Goal: Task Accomplishment & Management: Manage account settings

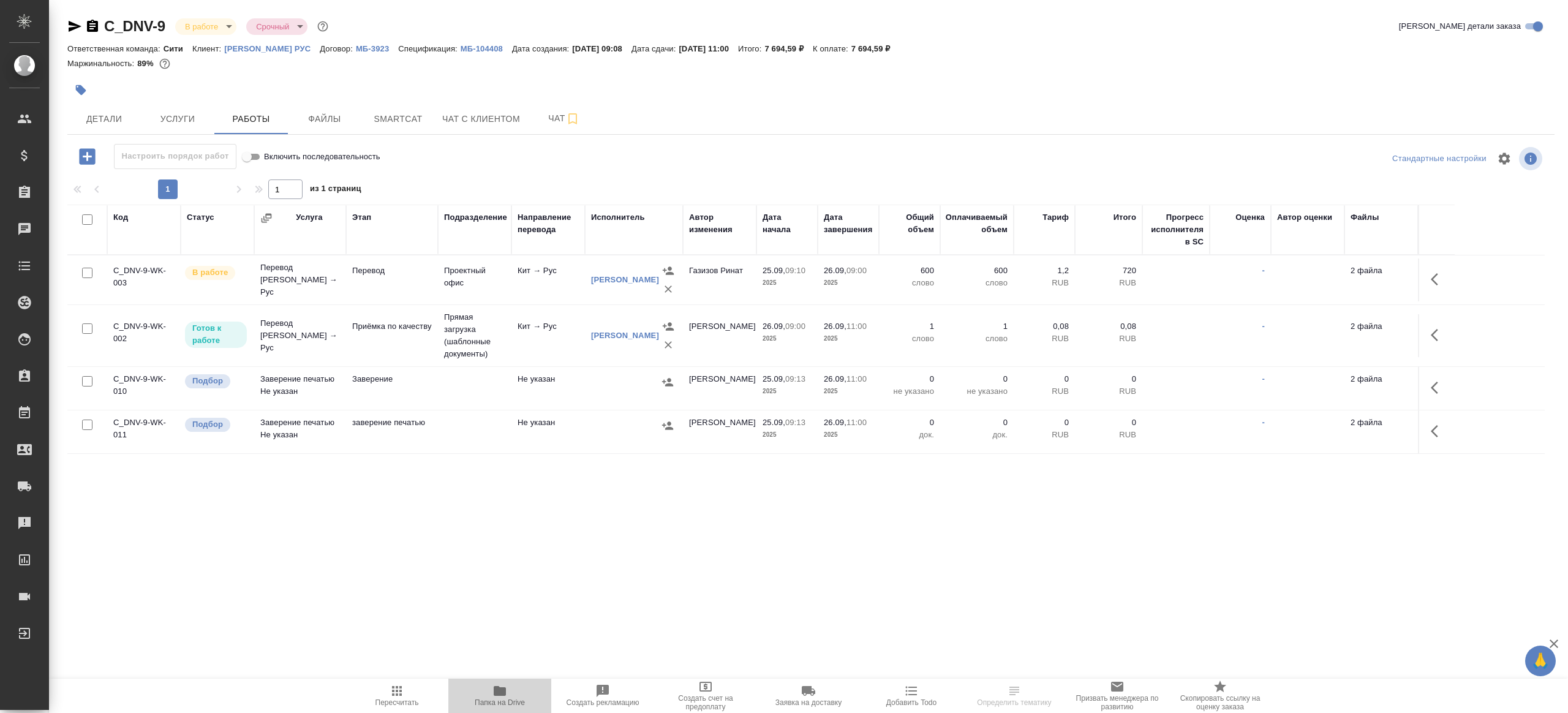
click at [489, 686] on span "Папка на Drive" at bounding box center [499, 695] width 88 height 23
click at [408, 689] on span "Пересчитать" at bounding box center [396, 695] width 88 height 23
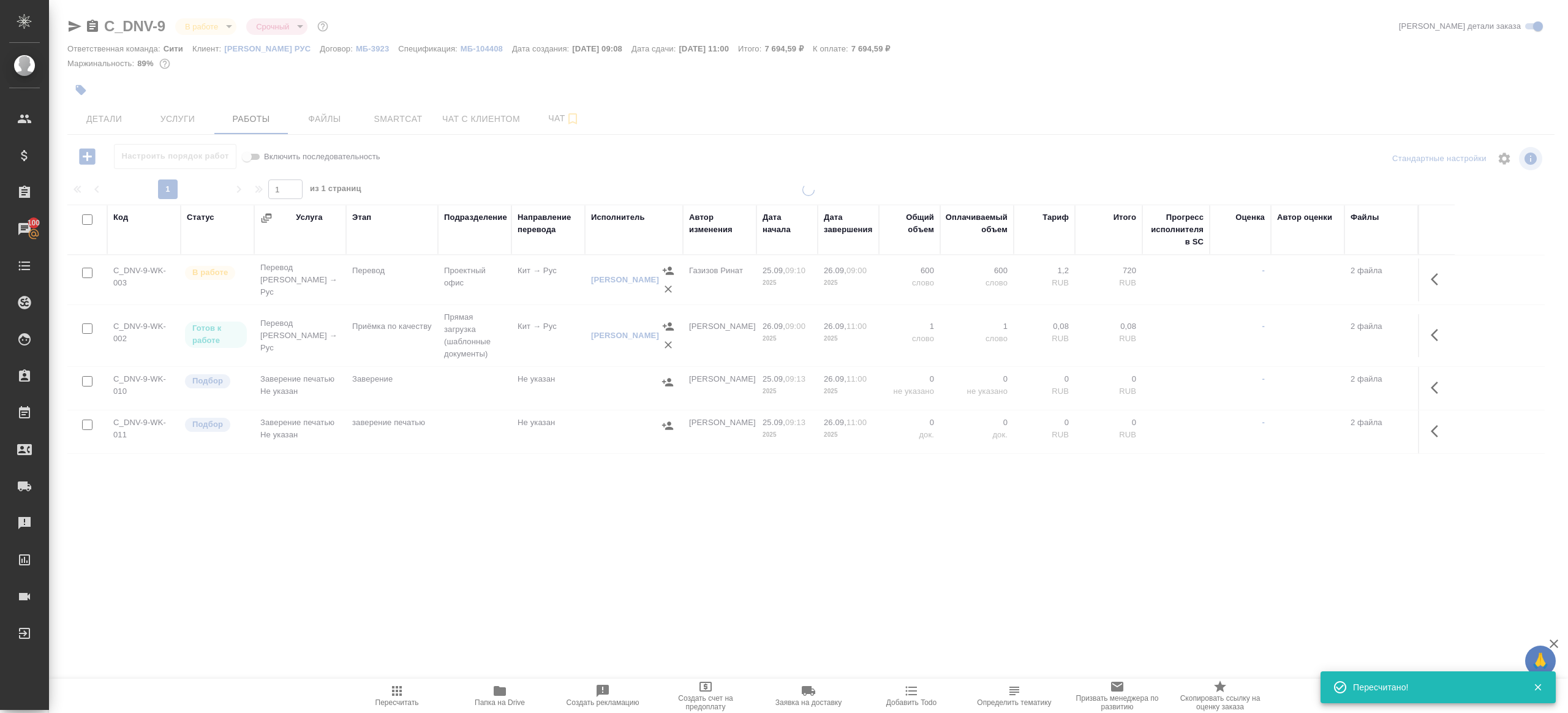
click at [440, 580] on div ".cls-1 fill:#fff; AWATERA Gazizov Rinat Клиенты Спецификации Заказы 100 Чаты To…" at bounding box center [784, 356] width 1568 height 713
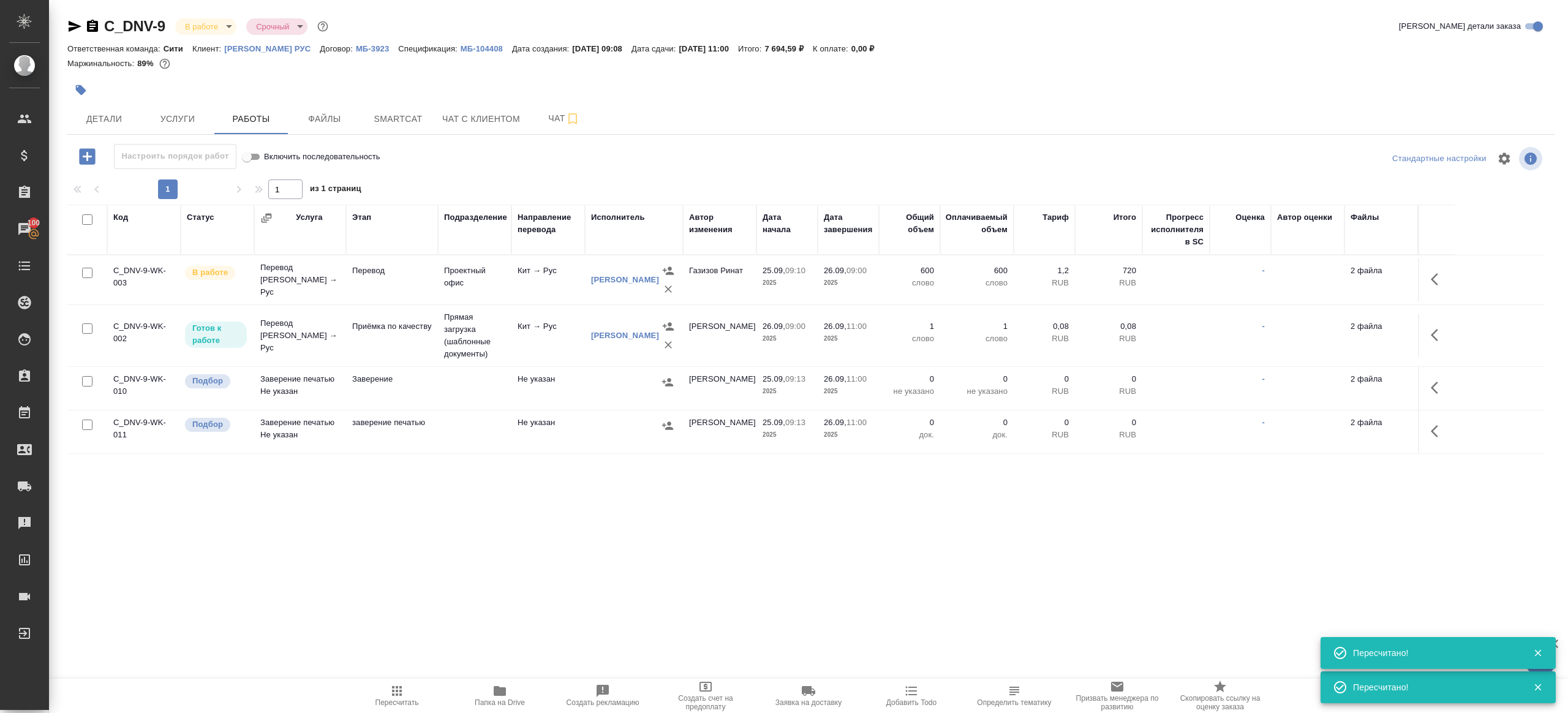
click at [1438, 276] on icon "button" at bounding box center [1438, 280] width 14 height 15
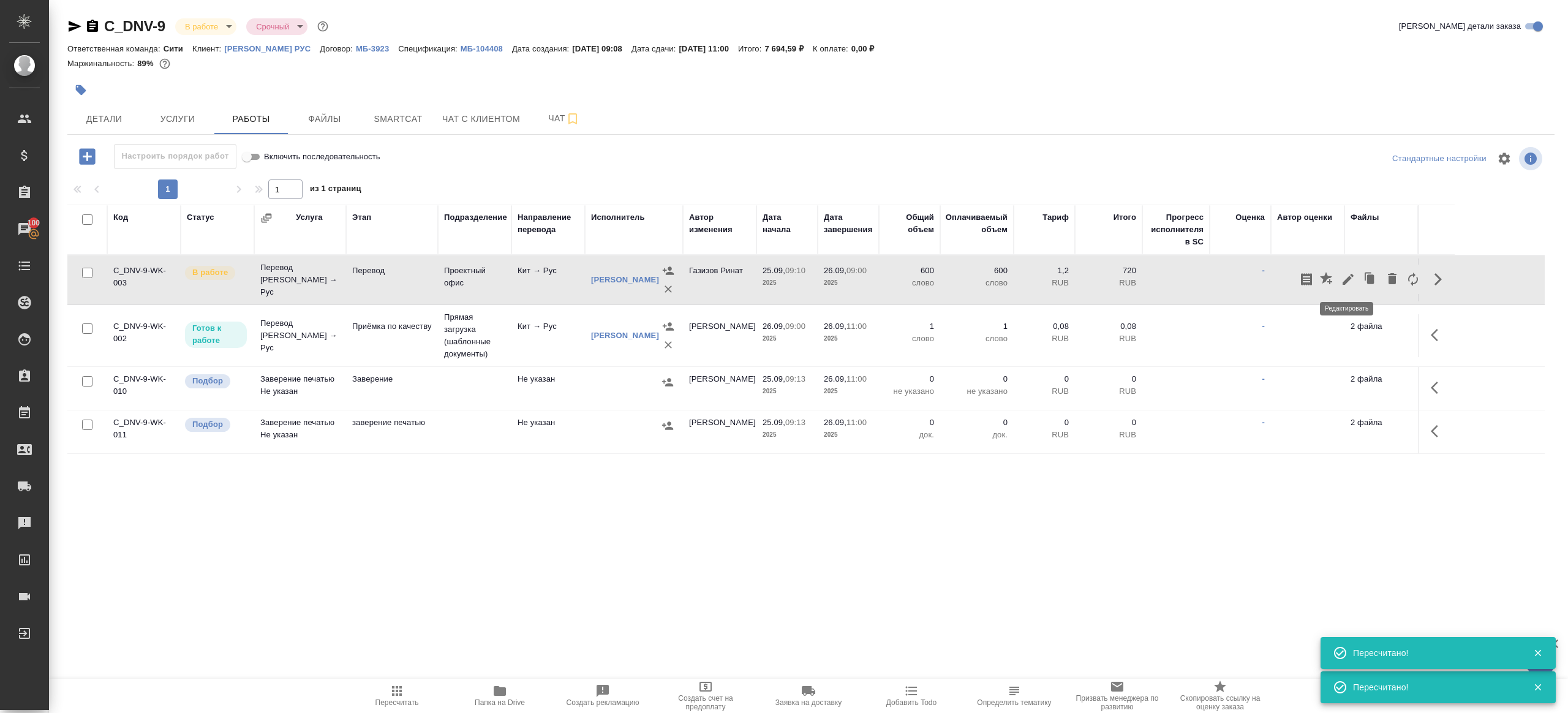
click at [1346, 277] on icon "button" at bounding box center [1347, 280] width 14 height 15
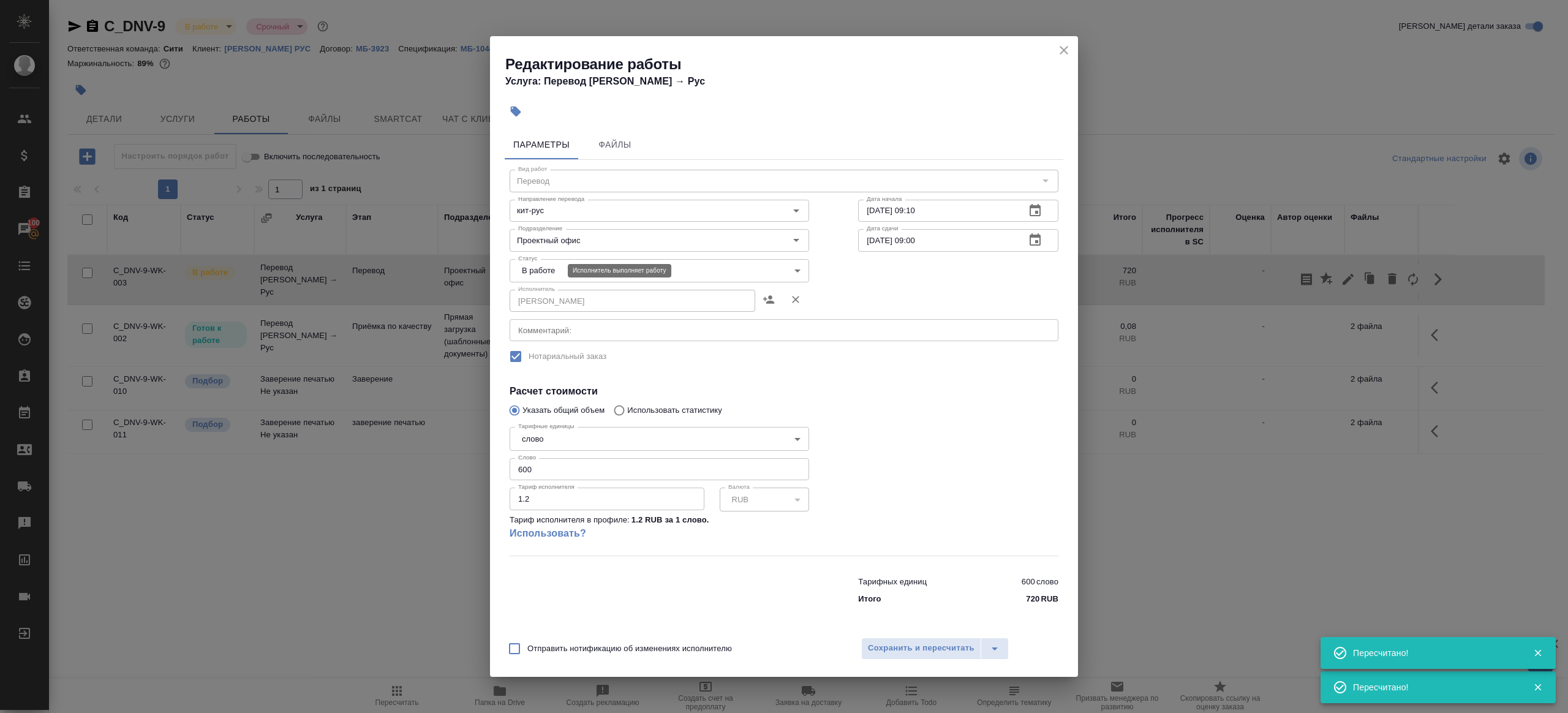
click at [545, 272] on body "🙏 .cls-1 fill:#fff; AWATERA Gazizov Rinat Клиенты Спецификации Заказы 100 Чаты …" at bounding box center [784, 356] width 1568 height 713
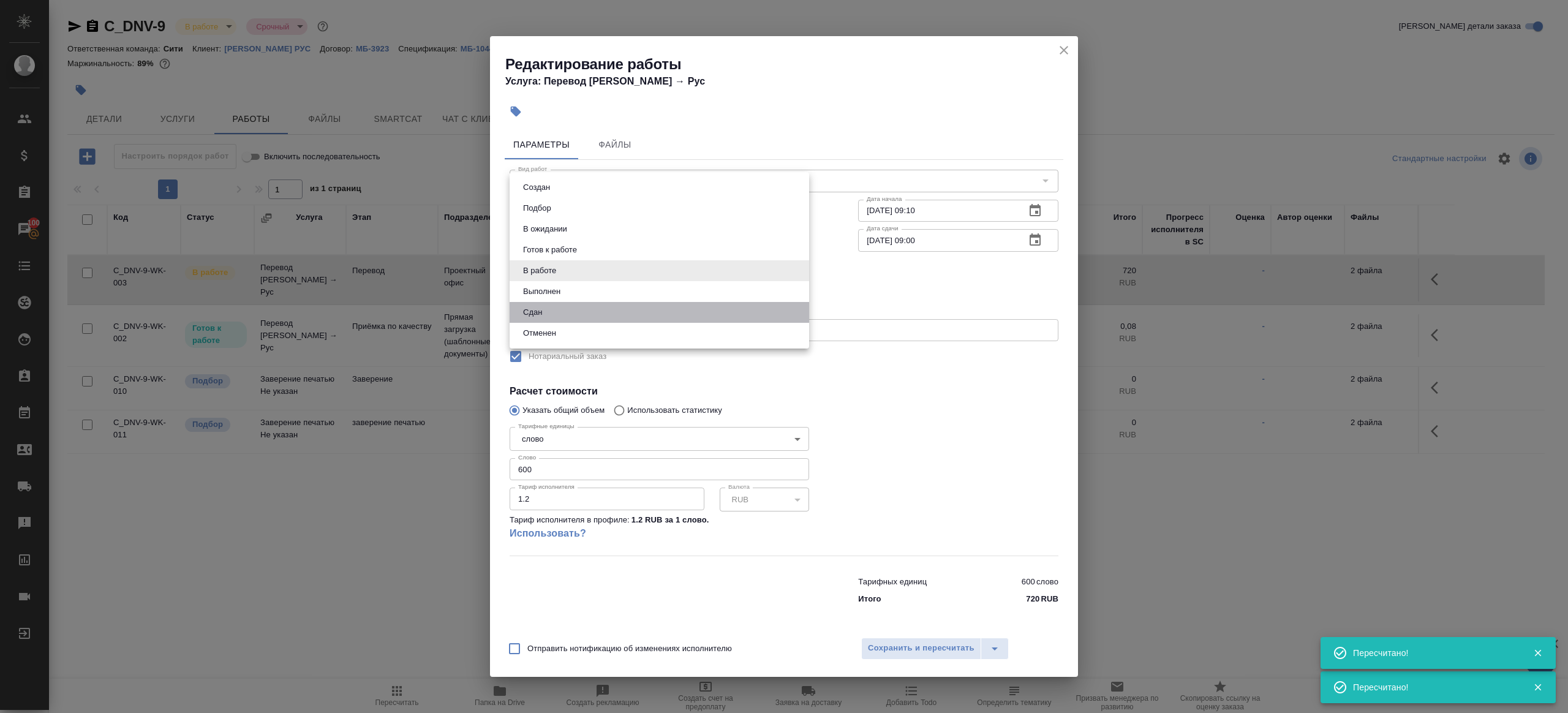
click at [553, 311] on li "Сдан" at bounding box center [660, 313] width 300 height 21
type input "closed"
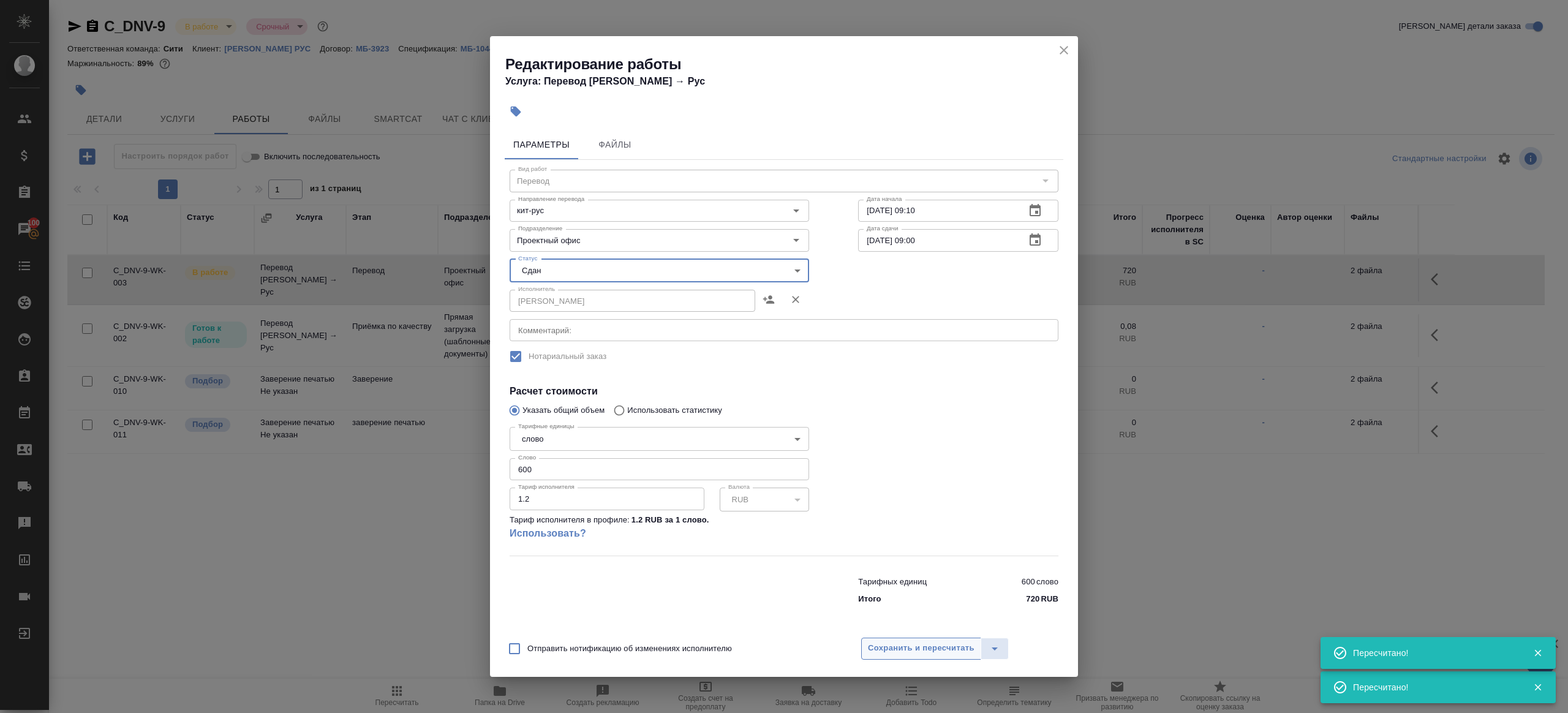
click at [911, 650] on span "Сохранить и пересчитать" at bounding box center [921, 648] width 106 height 14
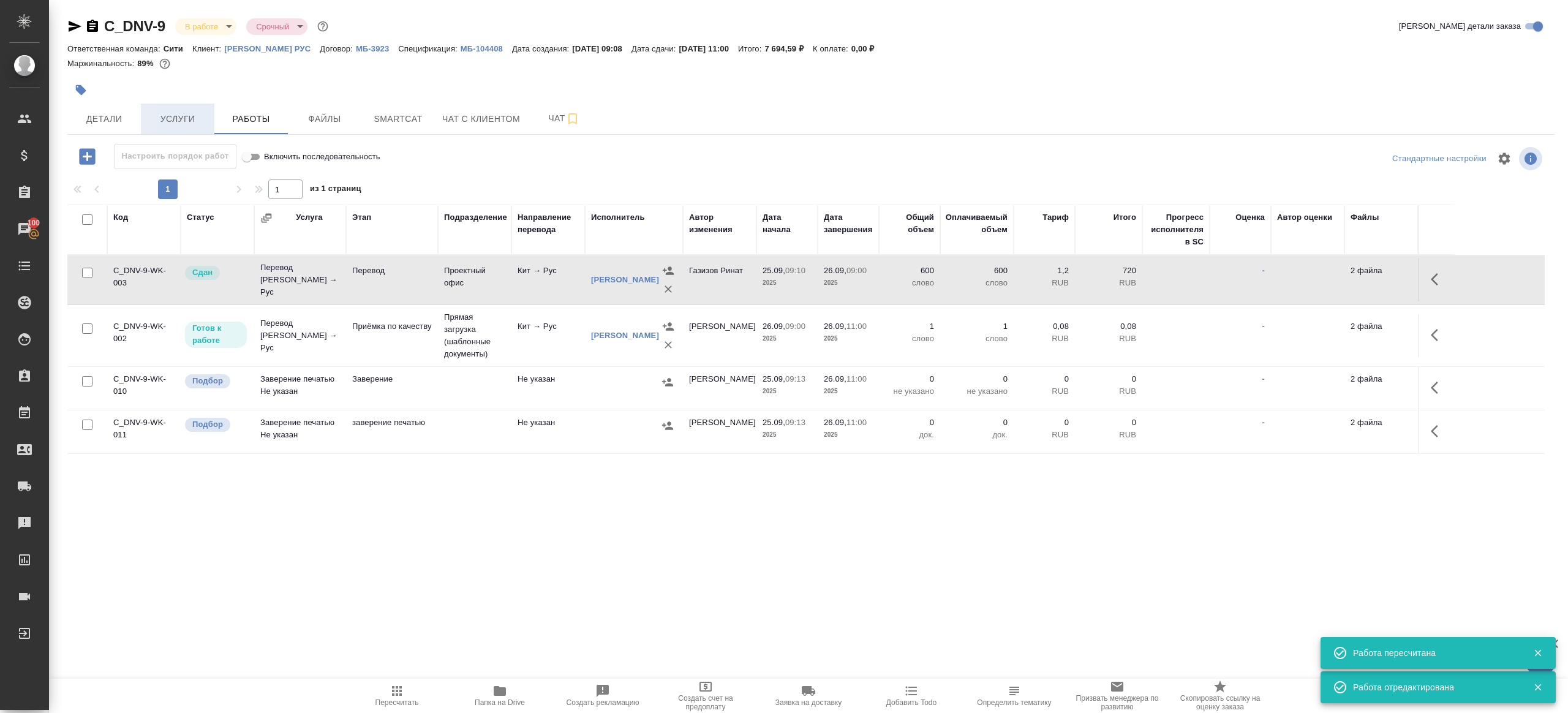
click at [181, 114] on span "Услуги" at bounding box center [177, 118] width 59 height 15
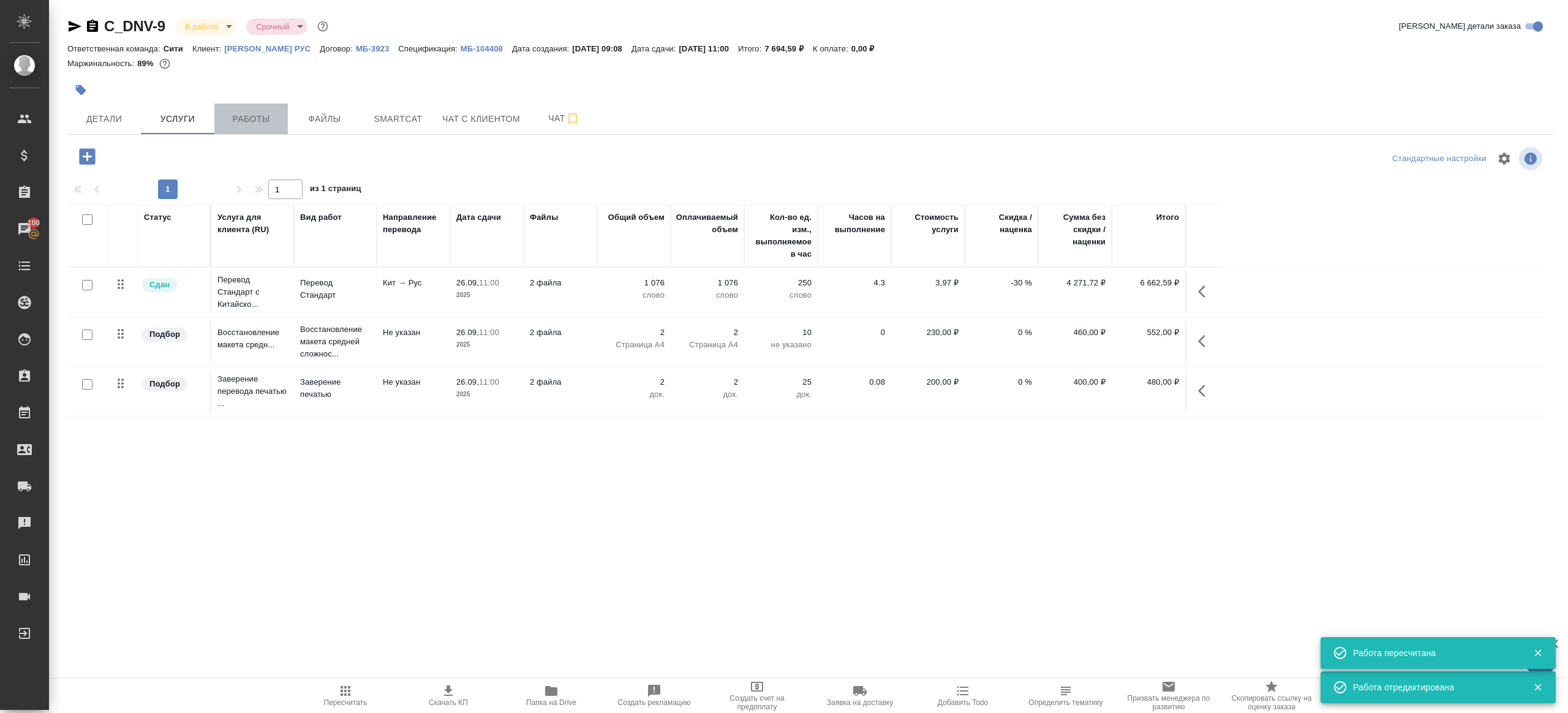
click at [236, 121] on span "Работы" at bounding box center [250, 118] width 59 height 15
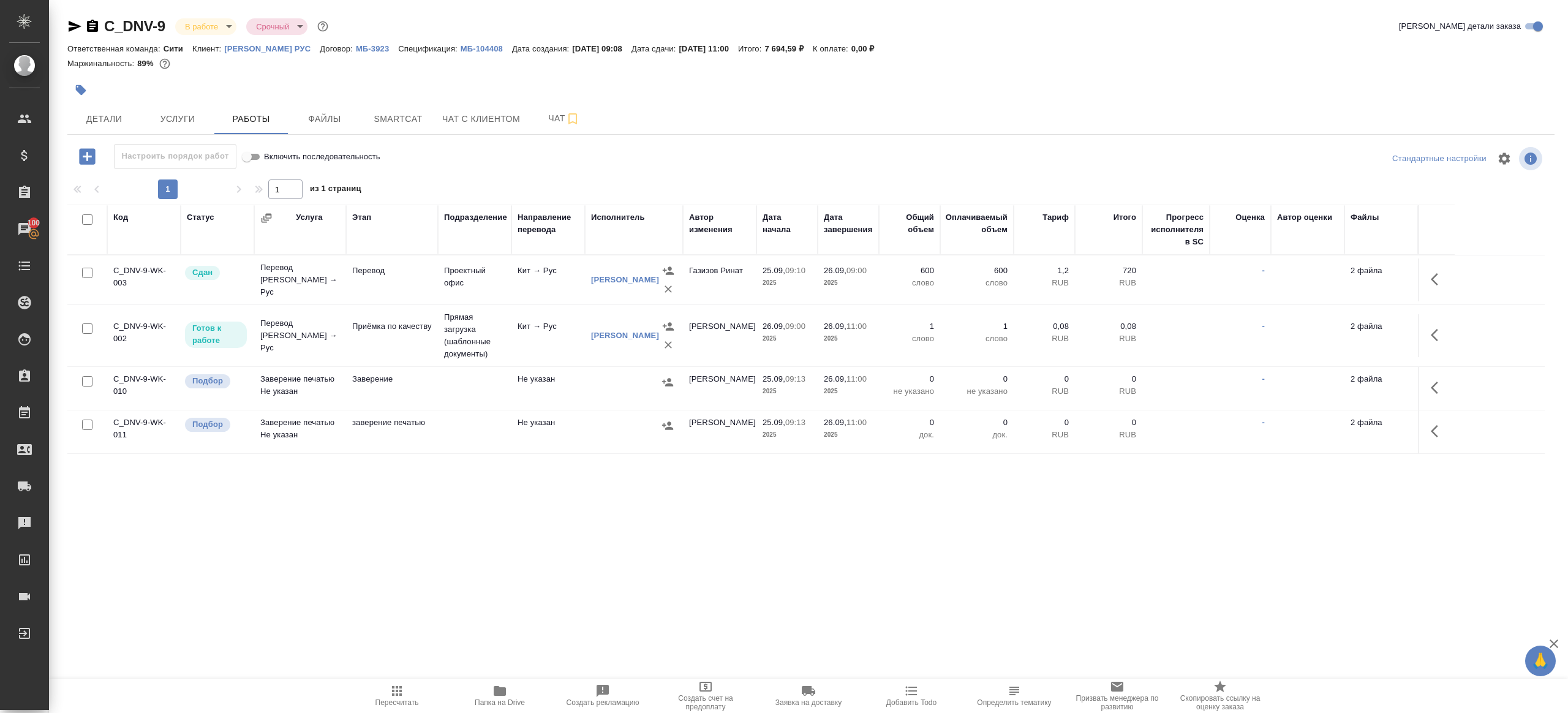
click at [505, 693] on icon "button" at bounding box center [499, 691] width 12 height 10
click at [1450, 285] on button "button" at bounding box center [1438, 279] width 29 height 29
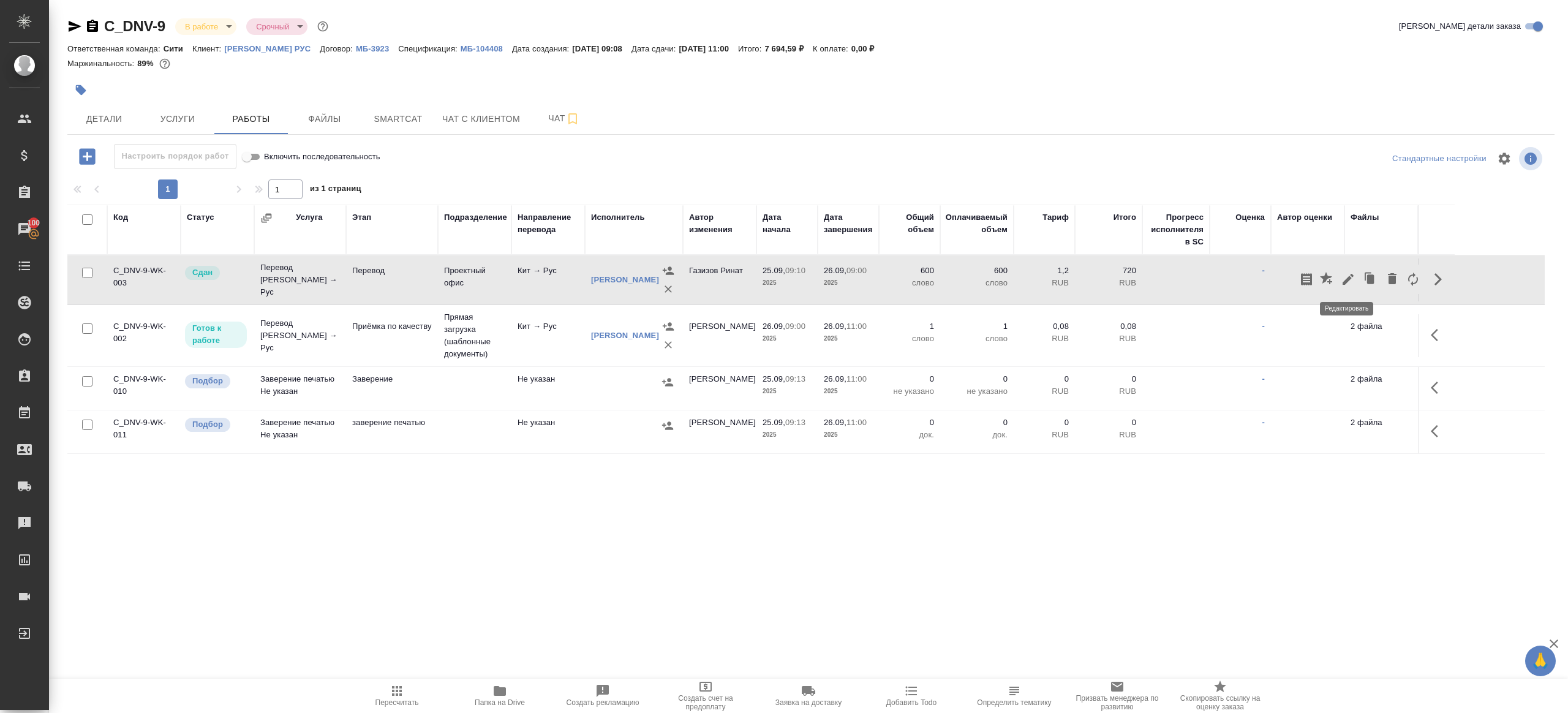
click at [1347, 282] on icon "button" at bounding box center [1347, 280] width 14 height 15
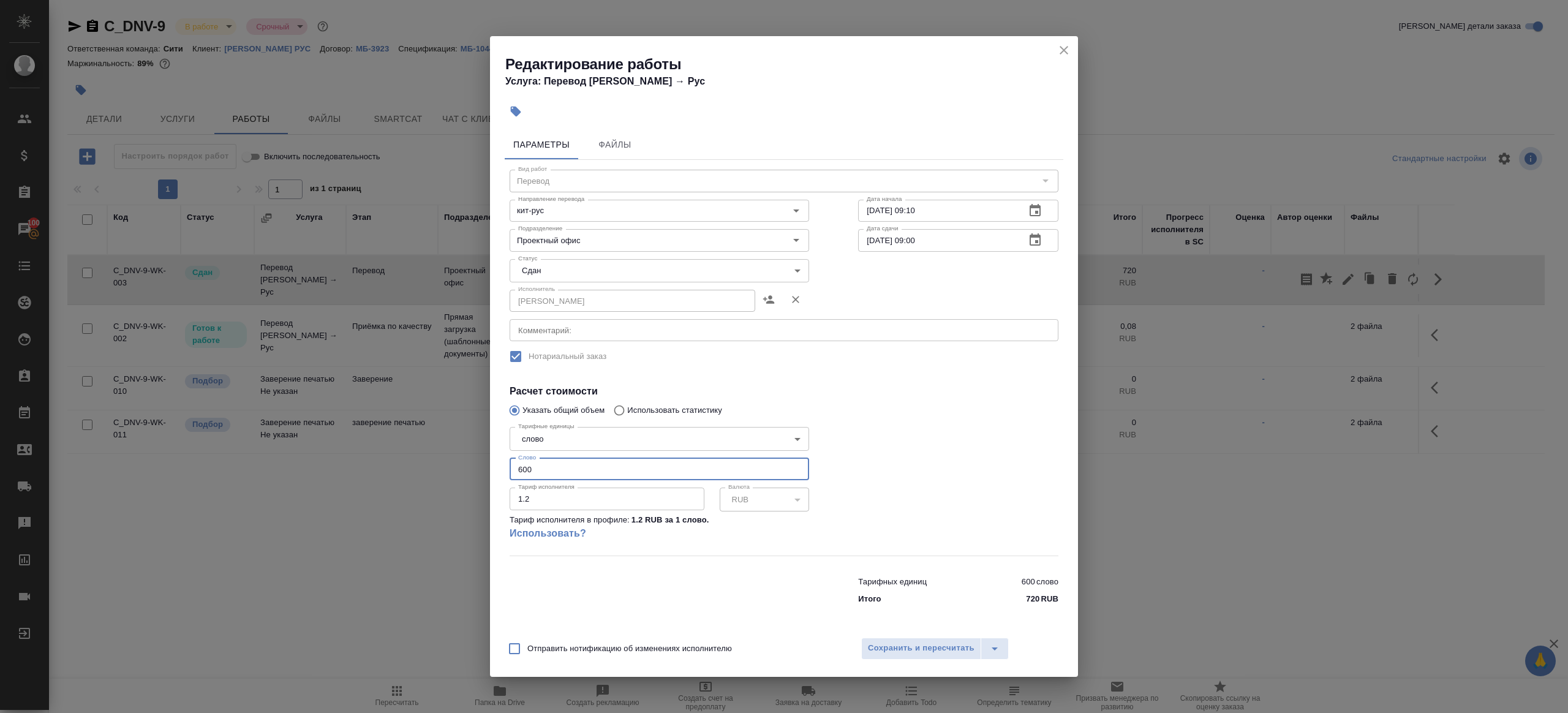
drag, startPoint x: 538, startPoint y: 473, endPoint x: 418, endPoint y: 449, distance: 122.4
click at [418, 449] on div "Редактирование работы Услуга: Перевод Стандарт Кит → Рус Параметры Файлы Вид ра…" at bounding box center [784, 356] width 1568 height 713
type input "506"
click at [899, 652] on span "Сохранить и пересчитать" at bounding box center [921, 648] width 106 height 14
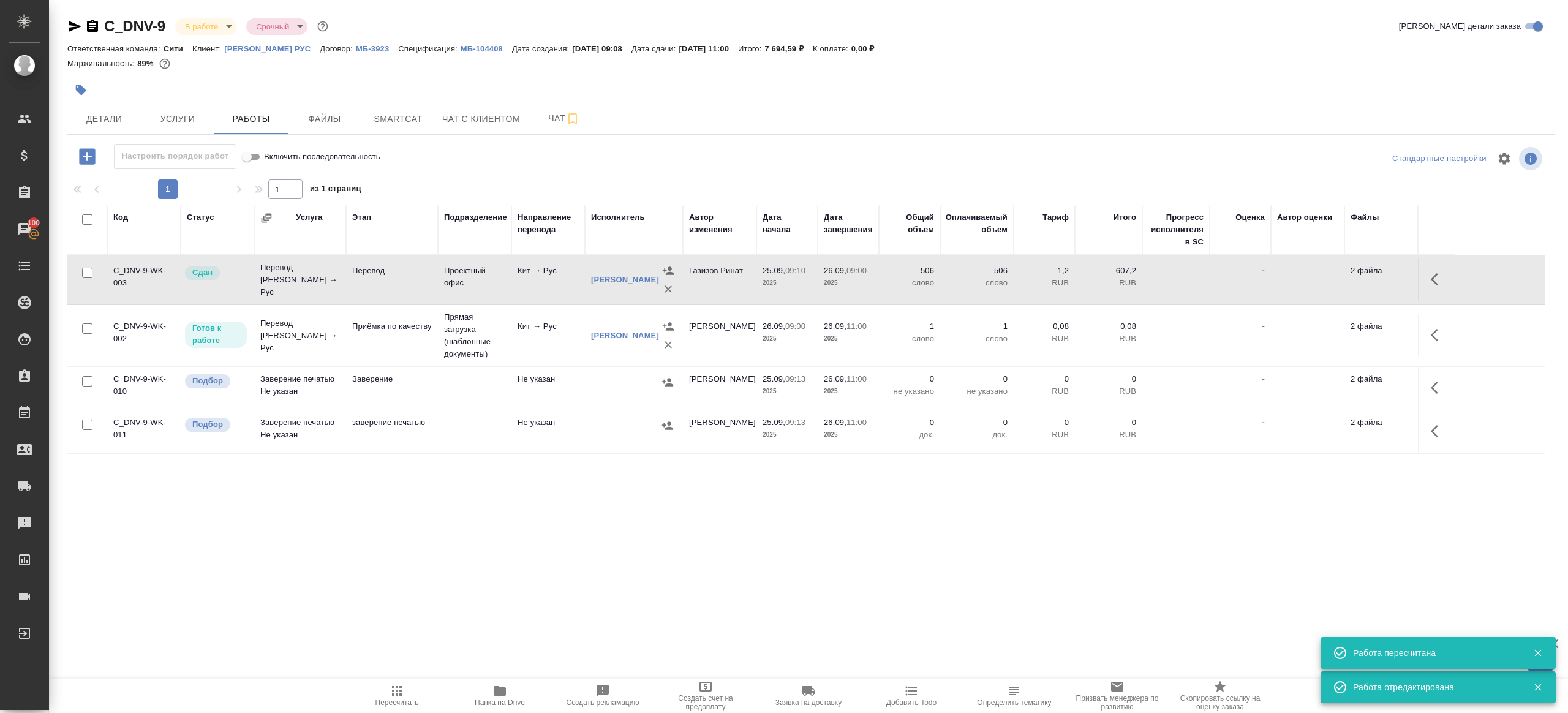
click at [411, 693] on span "Пересчитать" at bounding box center [396, 695] width 88 height 23
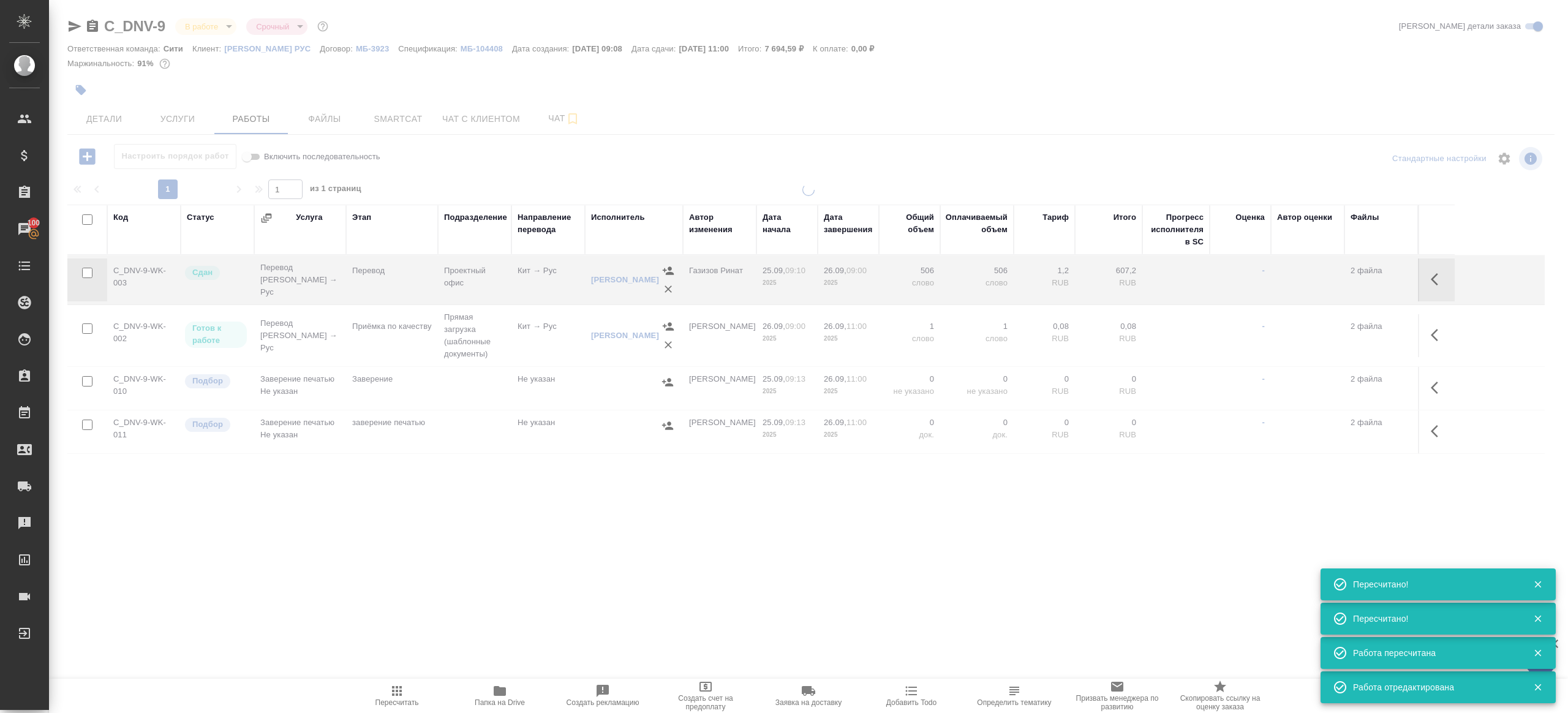
click at [457, 534] on div ".cls-1 fill:#fff; AWATERA Gazizov Rinat Клиенты Спецификации Заказы 100 Чаты To…" at bounding box center [784, 356] width 1568 height 713
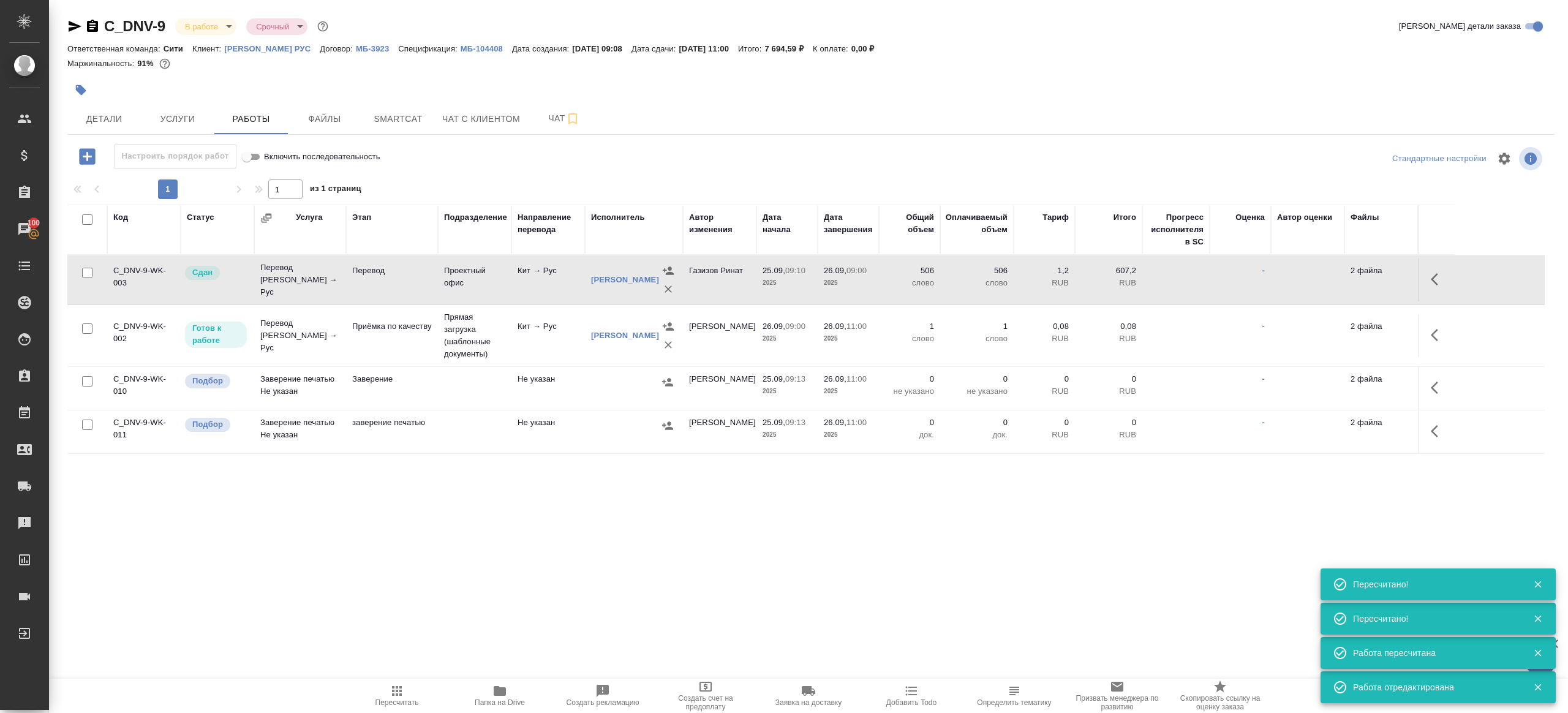
click at [395, 685] on icon "button" at bounding box center [397, 691] width 14 height 15
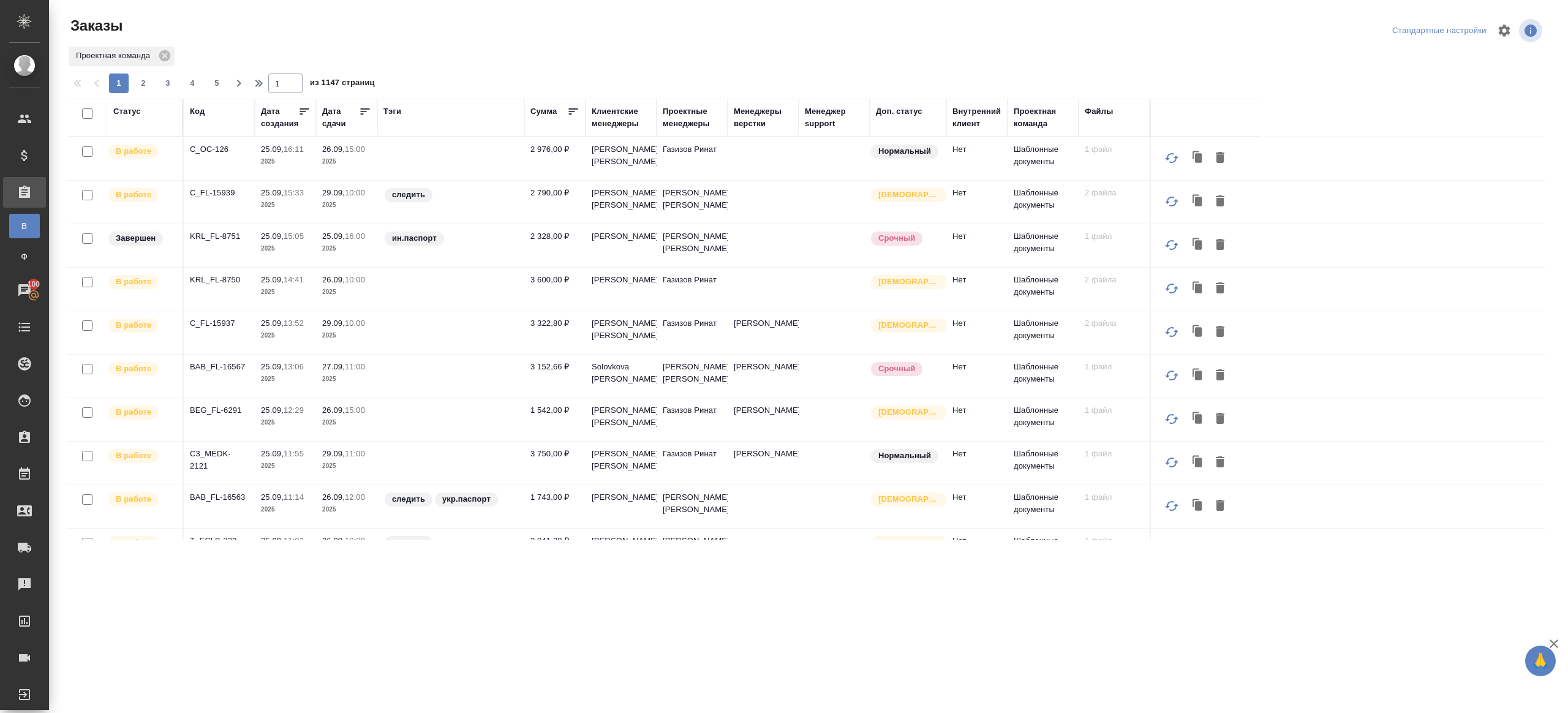
click at [201, 114] on div "Код" at bounding box center [197, 111] width 14 height 12
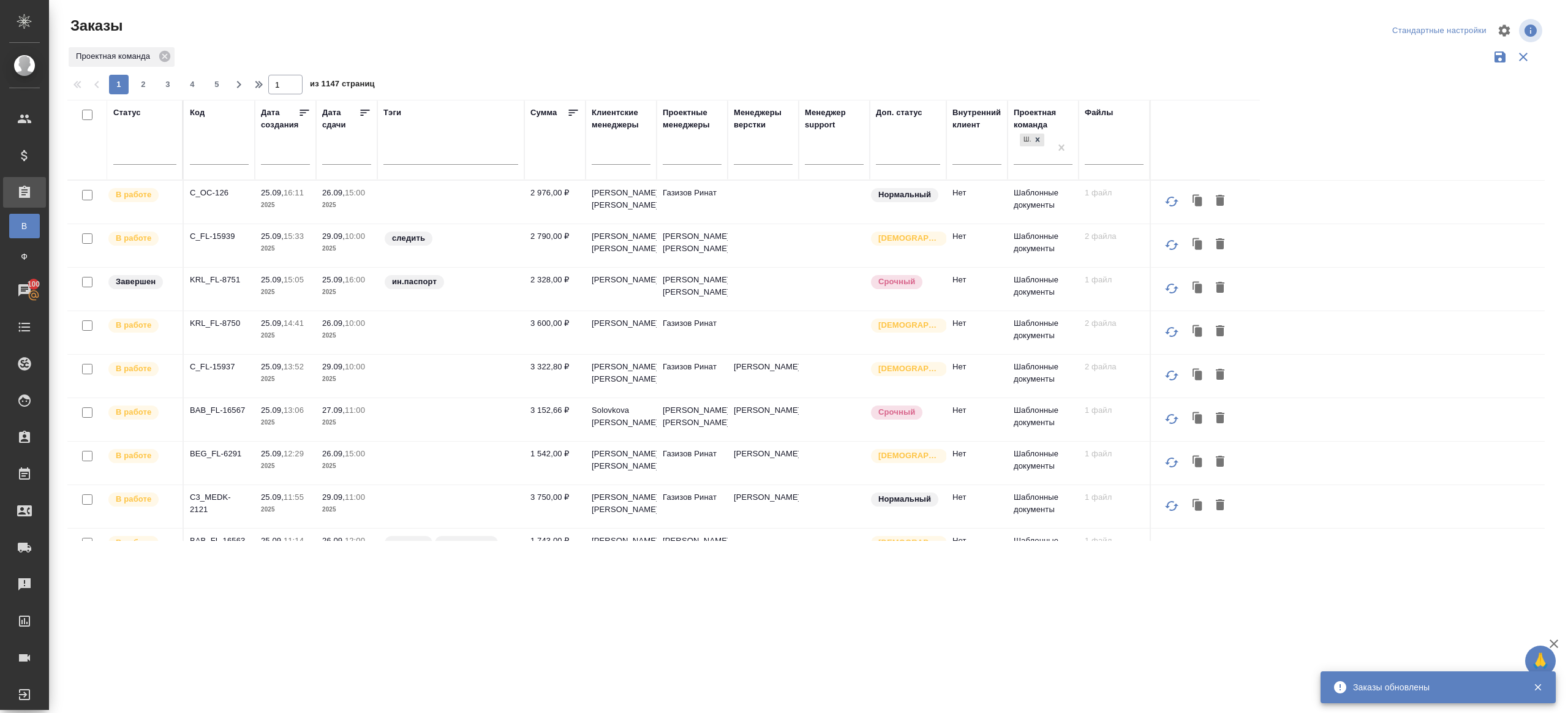
click at [209, 144] on div at bounding box center [219, 157] width 59 height 30
click at [209, 147] on div at bounding box center [219, 157] width 59 height 30
click at [210, 155] on input "text" at bounding box center [219, 156] width 59 height 15
paste input "BEG_FL-6291"
type input "BEG_FL-6291"
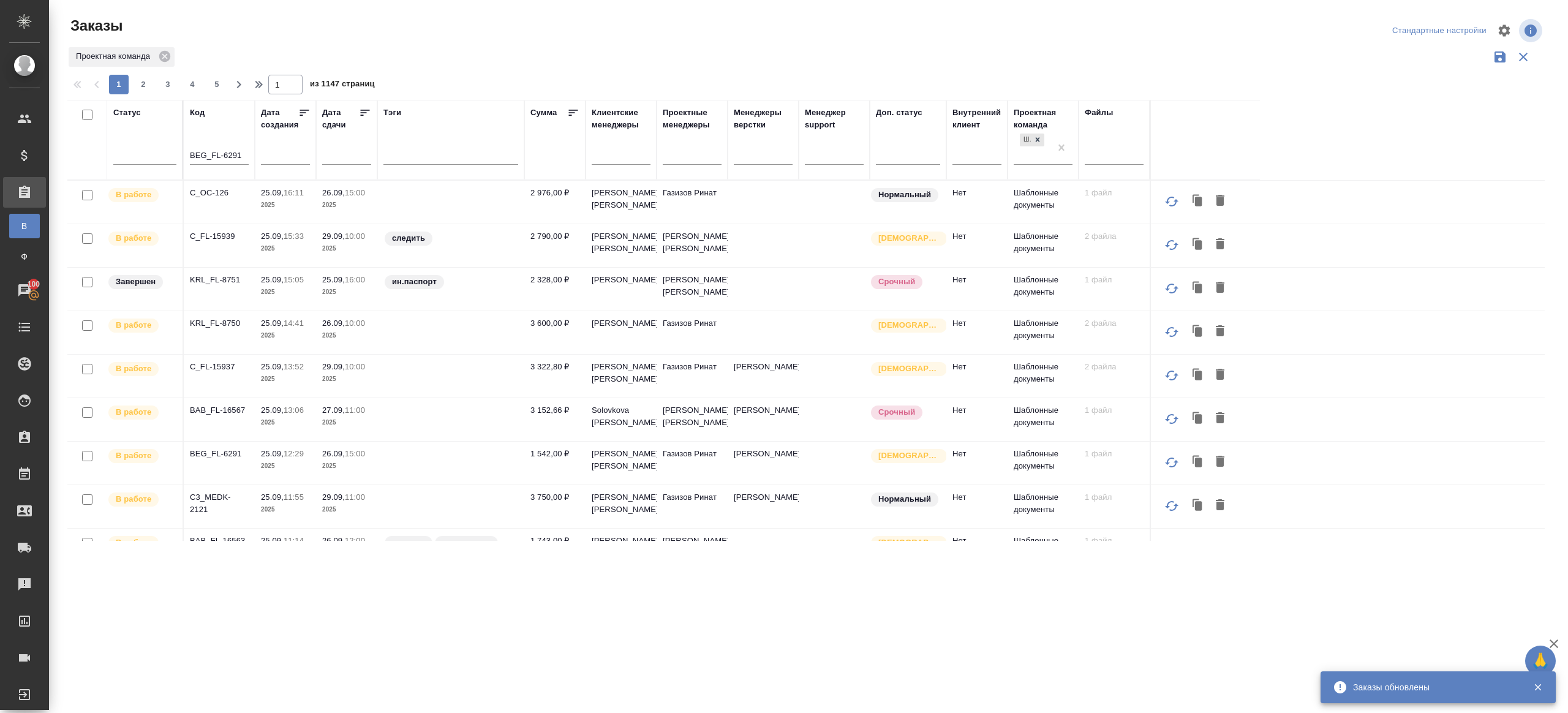
click at [428, 35] on div "Заказы" at bounding box center [315, 26] width 495 height 19
click at [428, 35] on div "Заказы Стандартные настройки Проектная команда 1 2 3 4 5 1 из 1147 страниц Стат…" at bounding box center [810, 274] width 1500 height 548
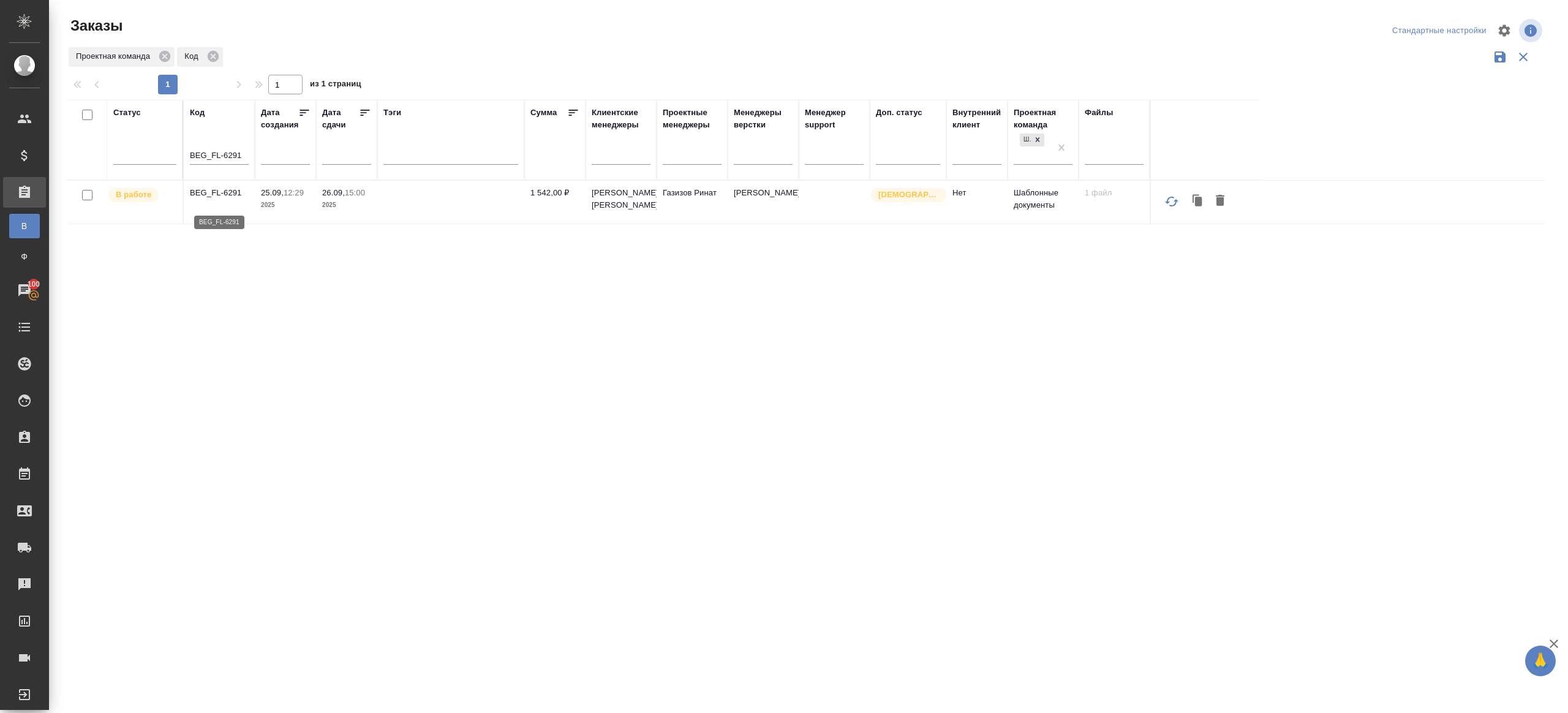
click at [214, 199] on p "BEG_FL-6291" at bounding box center [219, 193] width 59 height 12
click at [134, 155] on div at bounding box center [145, 152] width 63 height 18
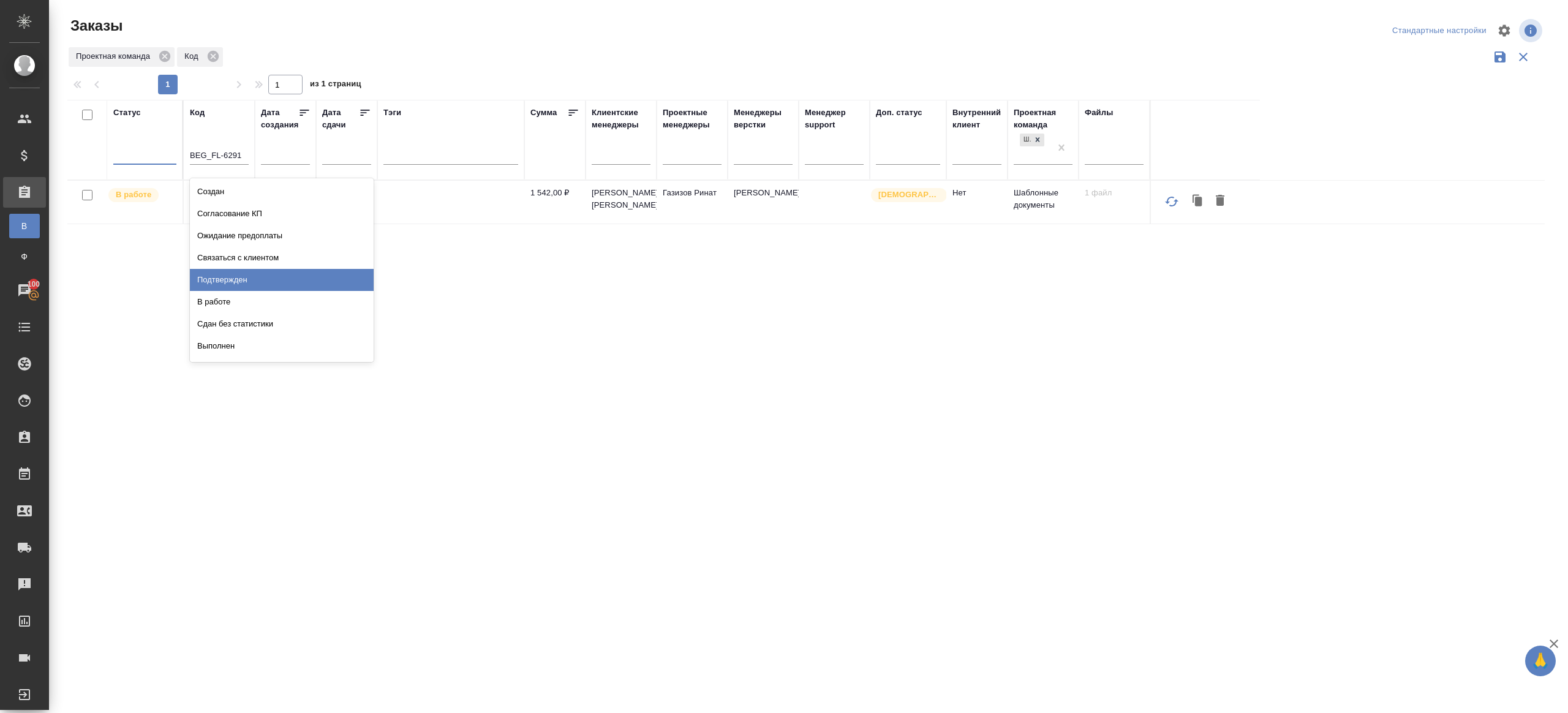
click at [234, 272] on div "Подтвержден" at bounding box center [282, 280] width 184 height 22
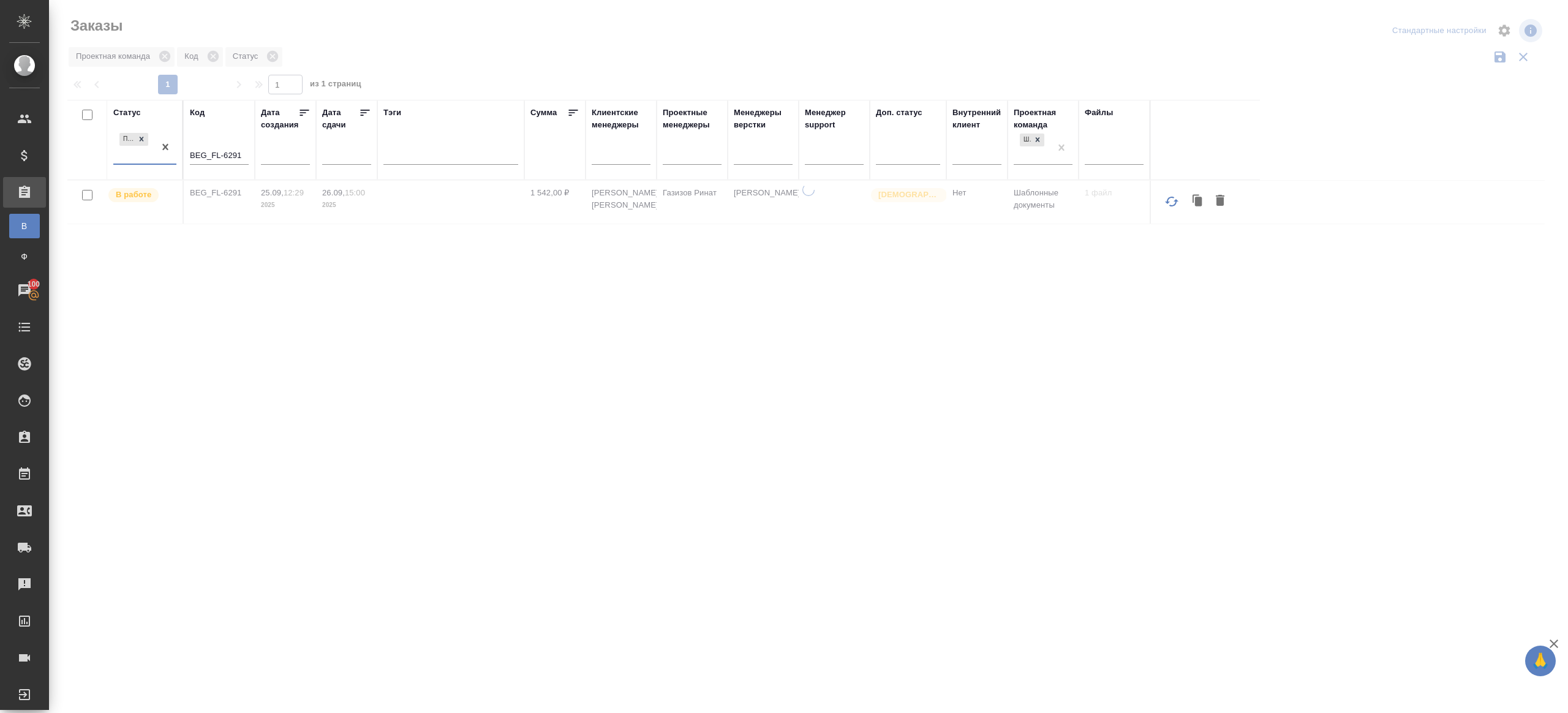
click at [231, 161] on input "BEG_FL-6291" at bounding box center [219, 156] width 59 height 15
click at [364, 272] on div "Статус Подтвержден Код Дата создания Дата сдачи Тэги Сумма Клиентские менеджеры…" at bounding box center [806, 320] width 1477 height 441
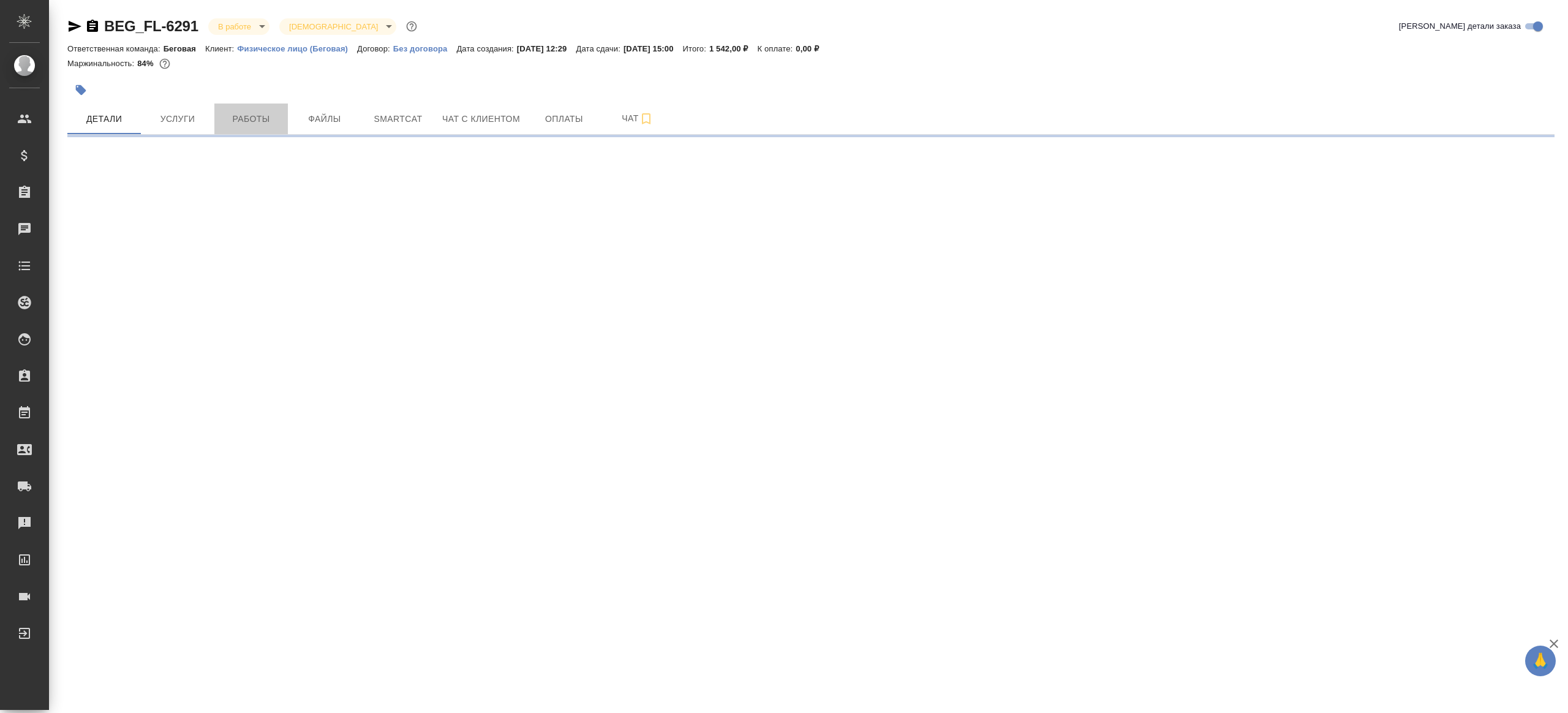
click at [216, 131] on button "Работы" at bounding box center [250, 119] width 73 height 31
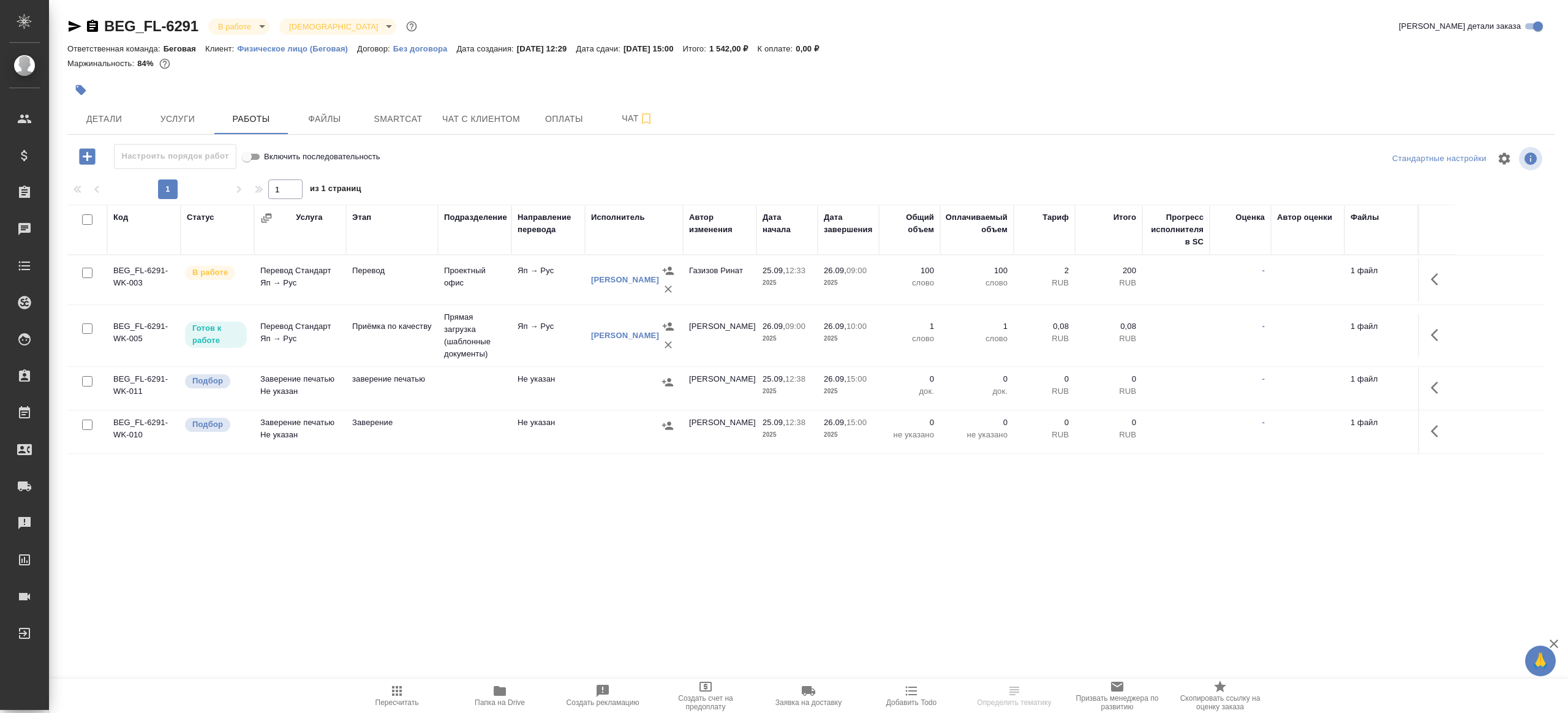
click at [511, 694] on span "Папка на Drive" at bounding box center [499, 695] width 88 height 23
click at [1435, 279] on icon "button" at bounding box center [1438, 280] width 14 height 15
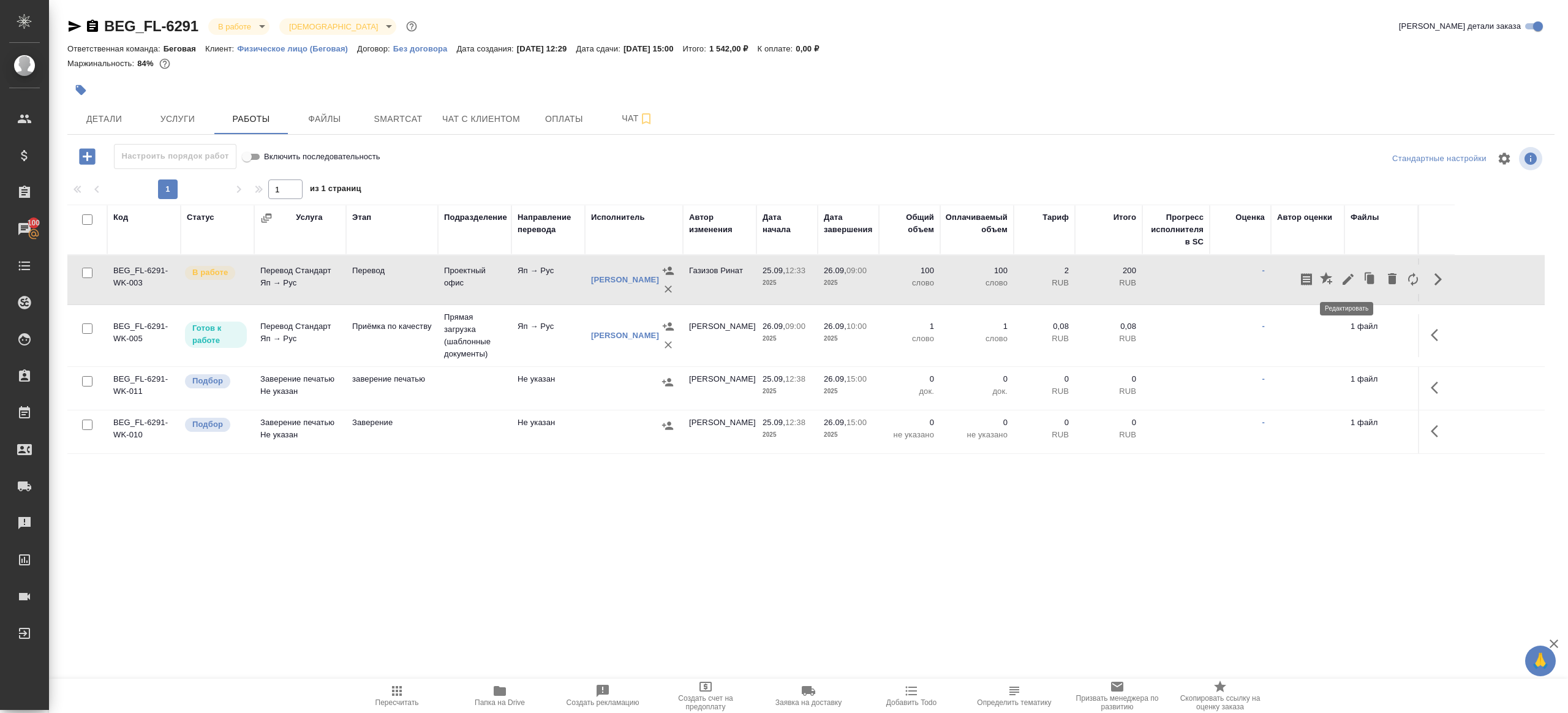
click at [1347, 277] on icon "button" at bounding box center [1347, 280] width 14 height 15
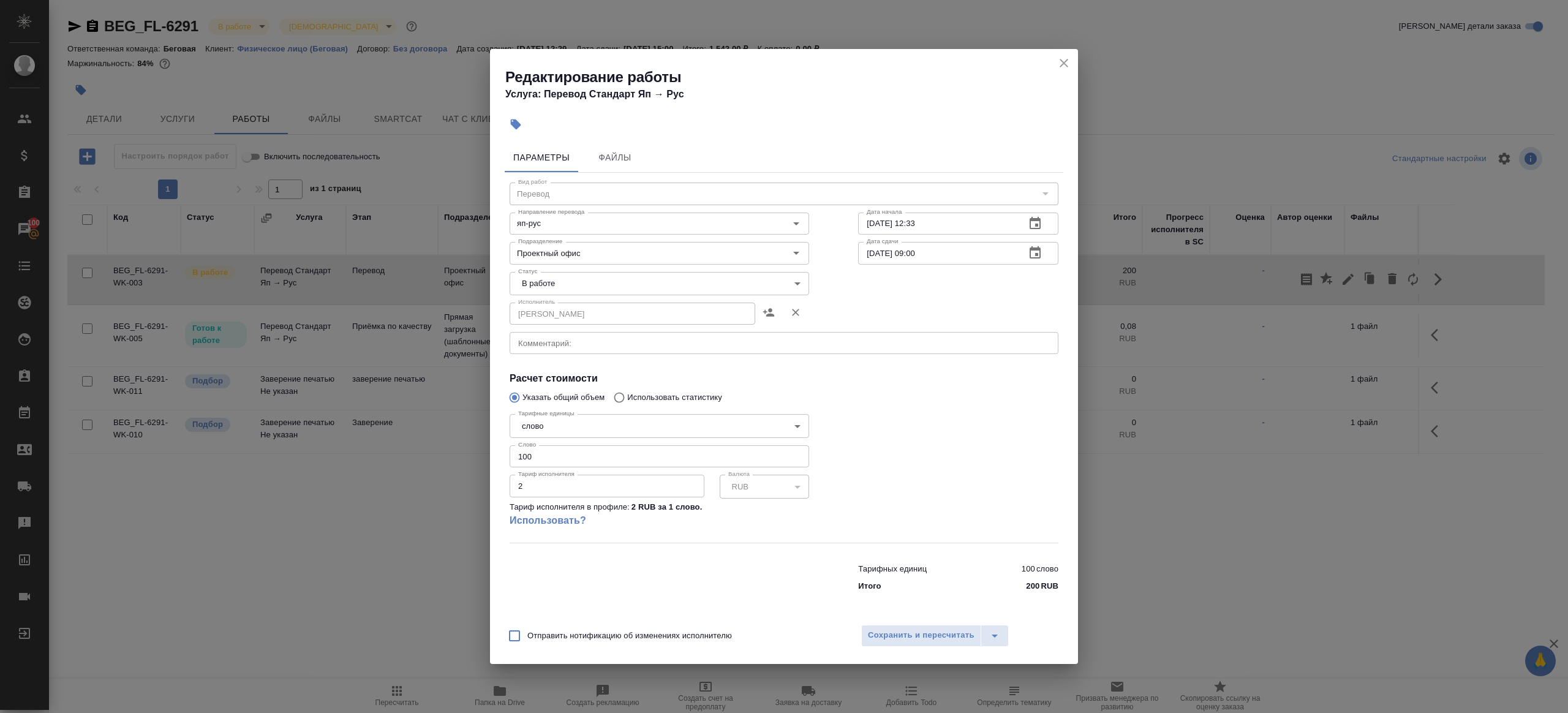
click at [573, 279] on body "🙏 .cls-1 fill:#fff; AWATERA [PERSON_NAME] Клиенты Спецификации Заказы 100 Чаты …" at bounding box center [784, 356] width 1568 height 713
click at [565, 318] on li "Сдан" at bounding box center [660, 325] width 300 height 21
type input "closed"
click at [569, 466] on input "100" at bounding box center [660, 456] width 300 height 22
type input "101"
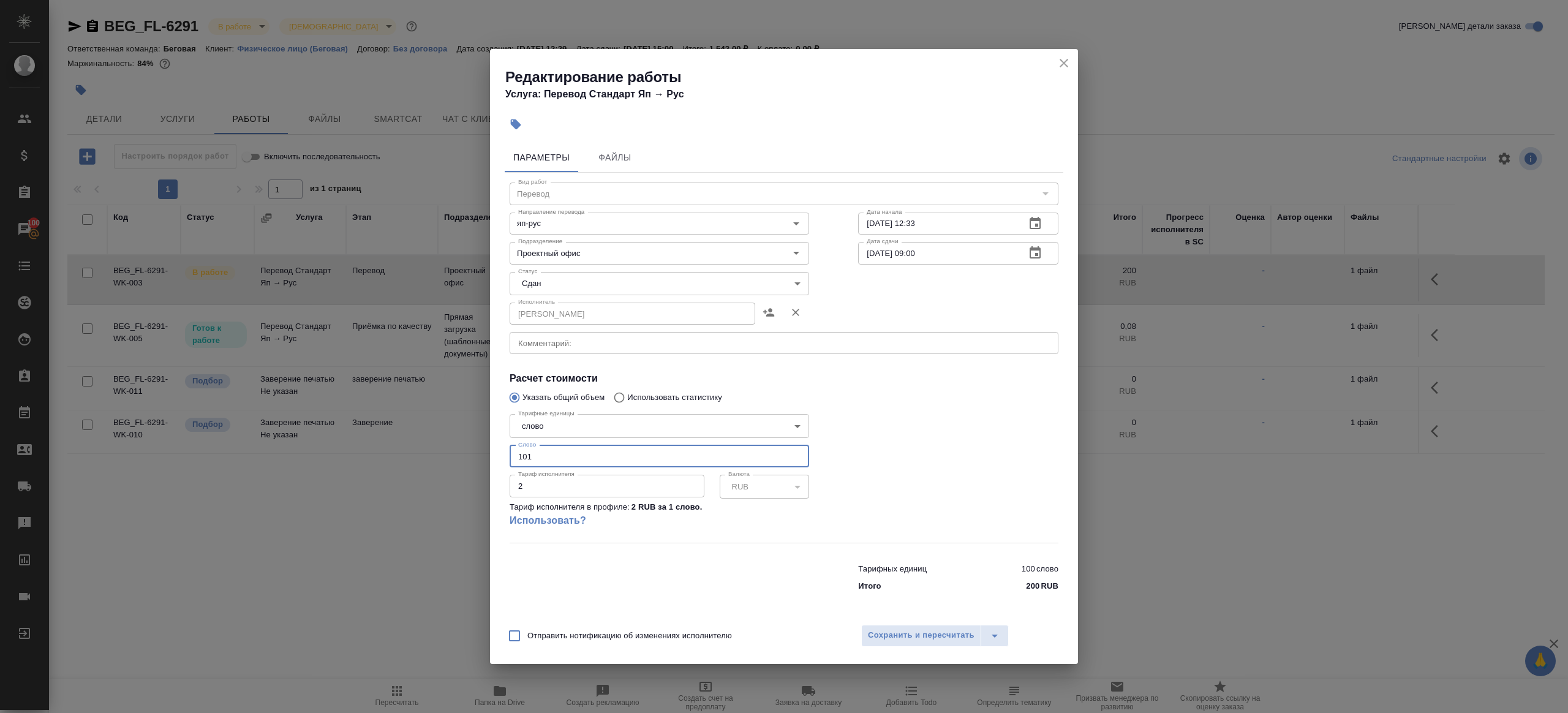
click at [913, 648] on div "Отправить нотификацию об изменениях исполнителю Сохранить и пересчитать" at bounding box center [784, 640] width 588 height 48
click at [947, 640] on span "Сохранить и пересчитать" at bounding box center [921, 635] width 106 height 14
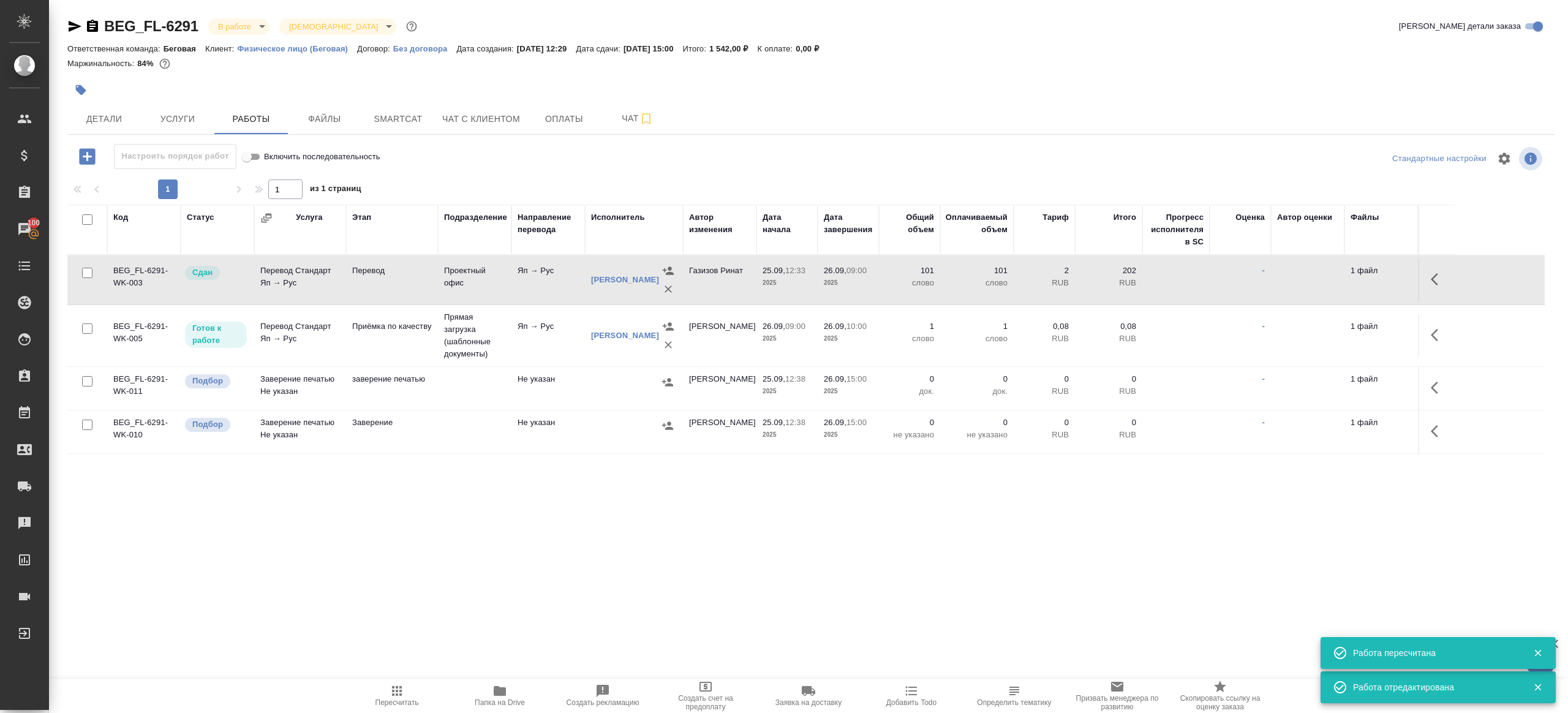
click at [401, 689] on icon "button" at bounding box center [397, 691] width 14 height 15
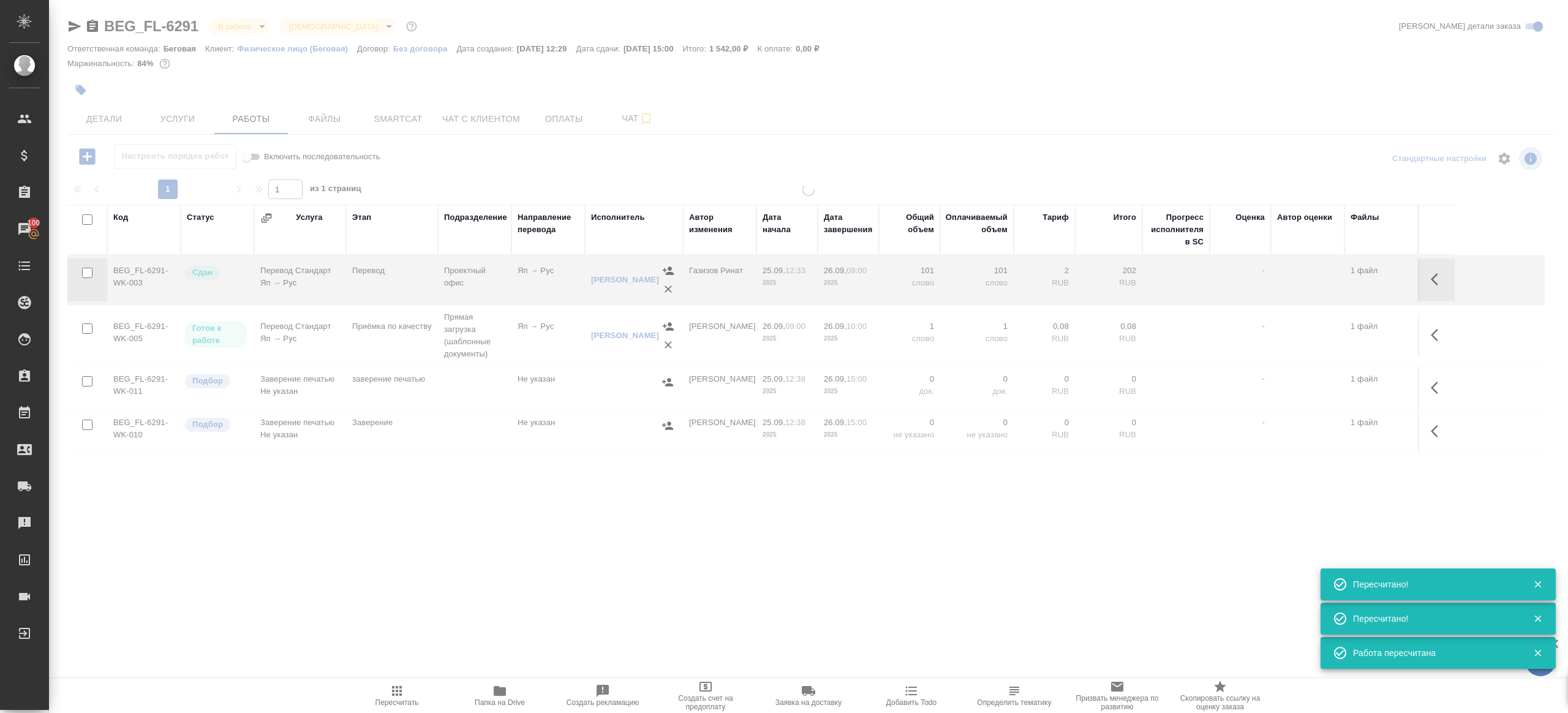
click at [462, 569] on div ".cls-1 fill:#fff; AWATERA [PERSON_NAME] Клиенты Спецификации Заказы 100 Чаты To…" at bounding box center [784, 356] width 1568 height 713
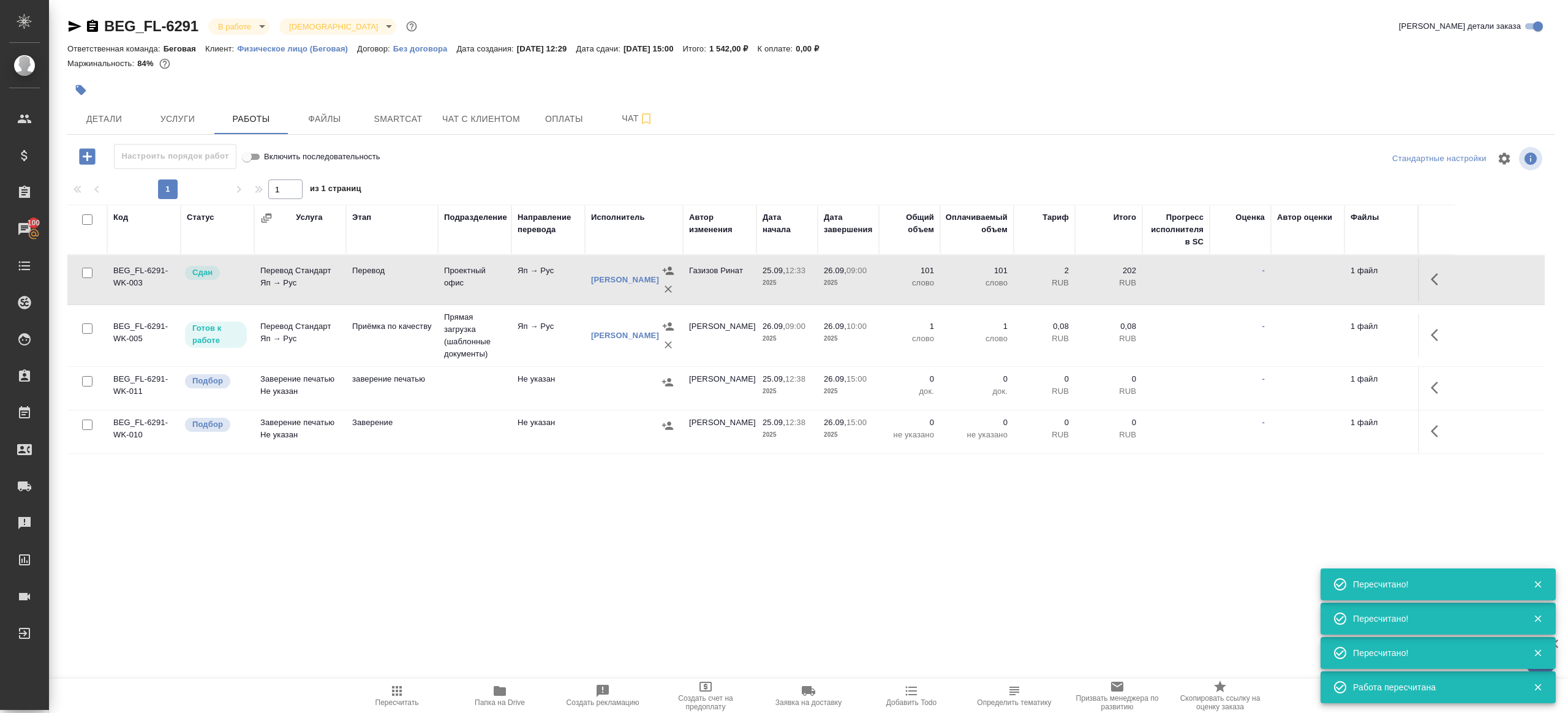
click at [410, 684] on span "Пересчитать" at bounding box center [396, 695] width 88 height 23
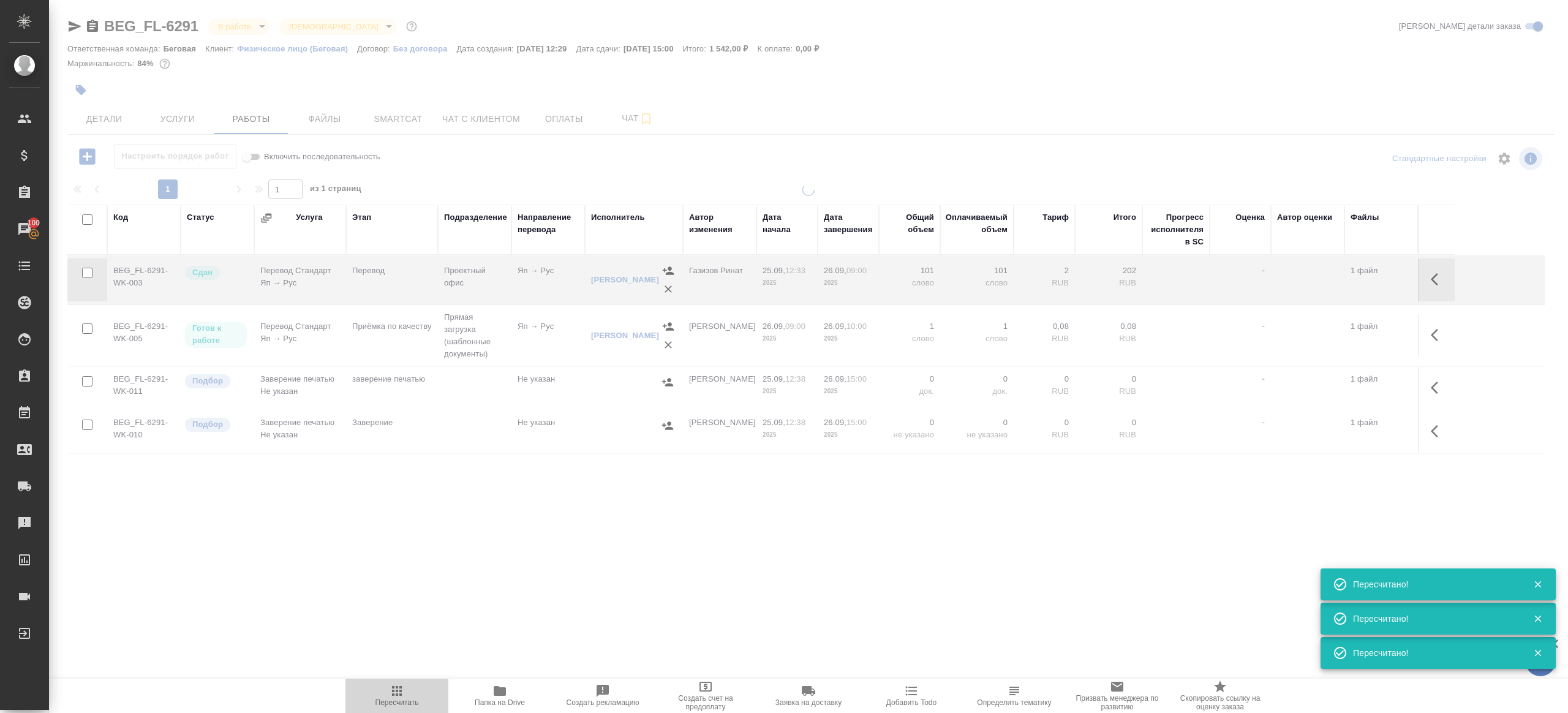
click at [410, 684] on span "Пересчитать" at bounding box center [396, 695] width 88 height 23
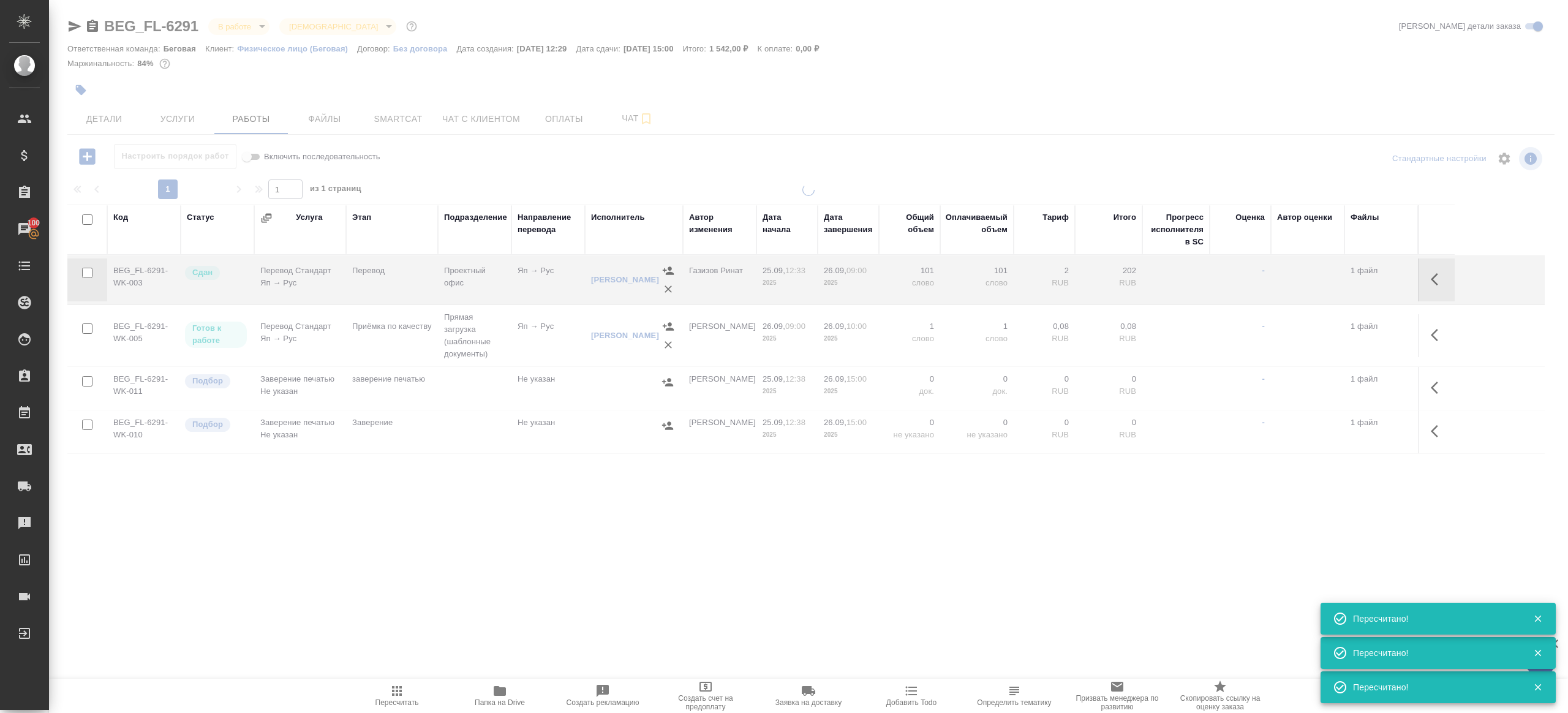
click at [410, 684] on span "Пересчитать" at bounding box center [396, 695] width 88 height 23
